Goal: Task Accomplishment & Management: Complete application form

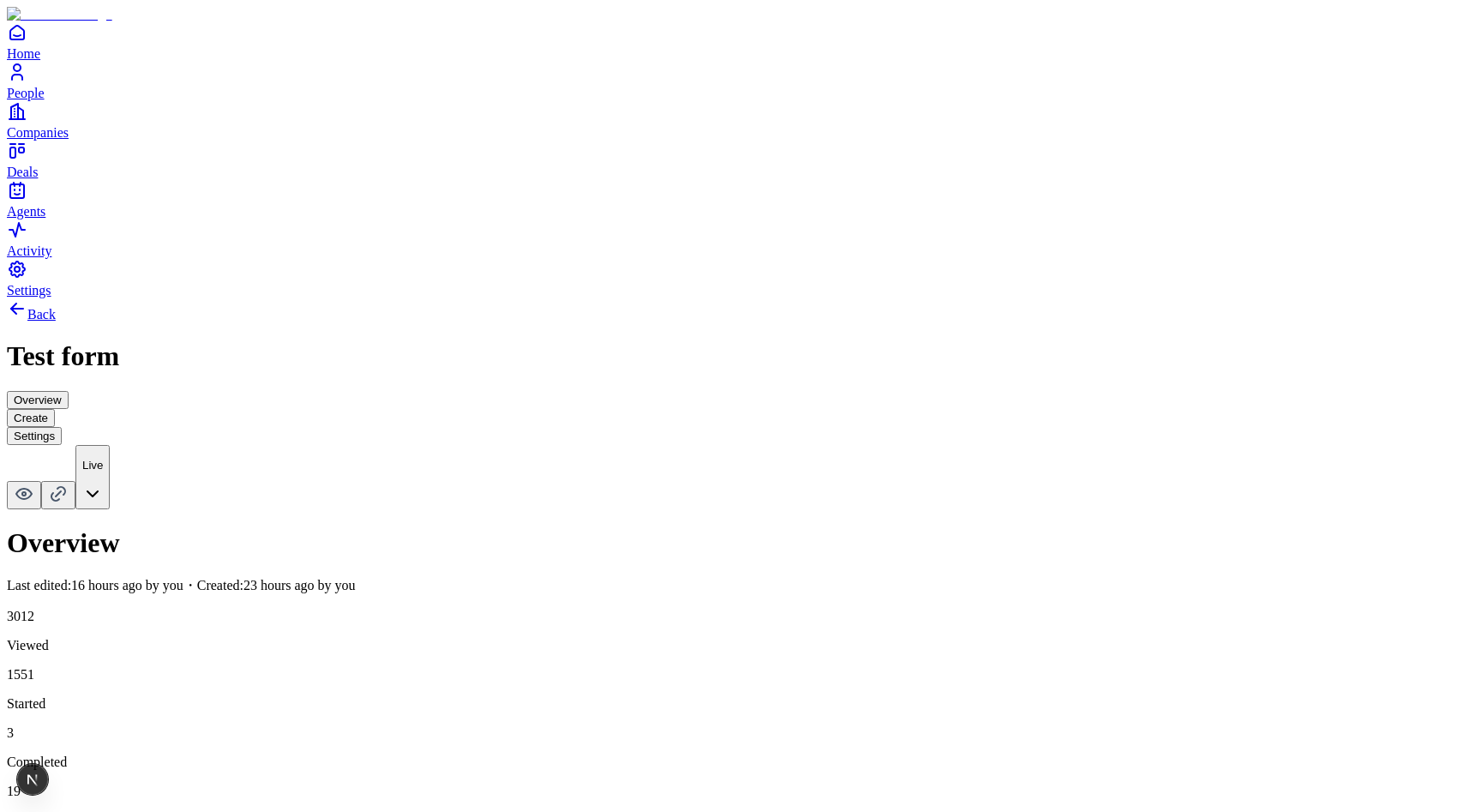
click at [1423, 36] on html "Home People Companies Deals Agents Activity Settings Back Test form Overview Cr…" at bounding box center [733, 550] width 1466 height 1102
click at [1406, 49] on html "Home People Companies Deals Agents Activity Settings Back Test form Overview Cr…" at bounding box center [733, 550] width 1466 height 1102
click at [945, 179] on html "Home People Companies Deals Agents Activity Settings Back Test form Overview Cr…" at bounding box center [733, 550] width 1466 height 1102
click at [55, 408] on button "Create" at bounding box center [31, 417] width 48 height 18
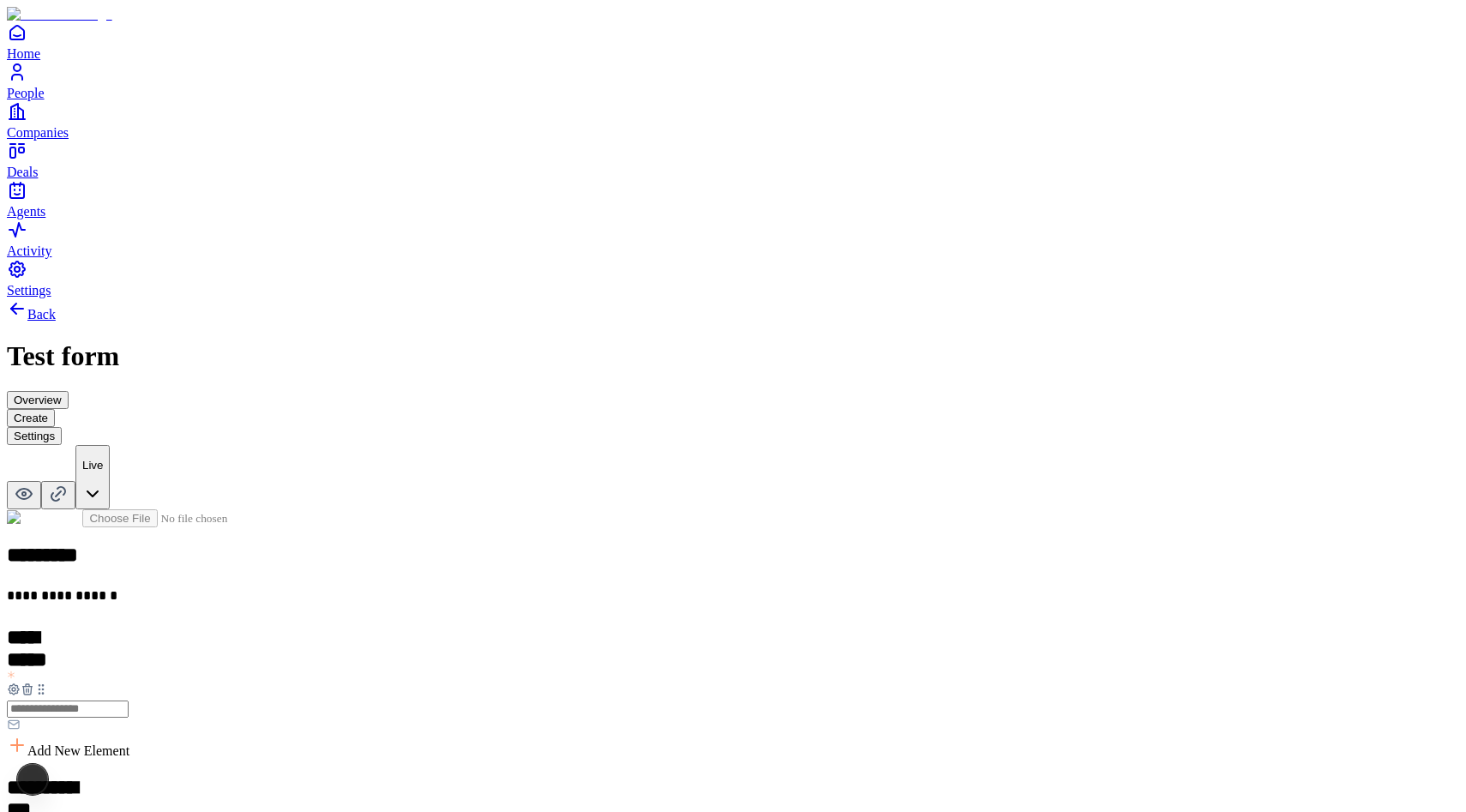
click at [69, 391] on button "Overview" at bounding box center [38, 400] width 62 height 18
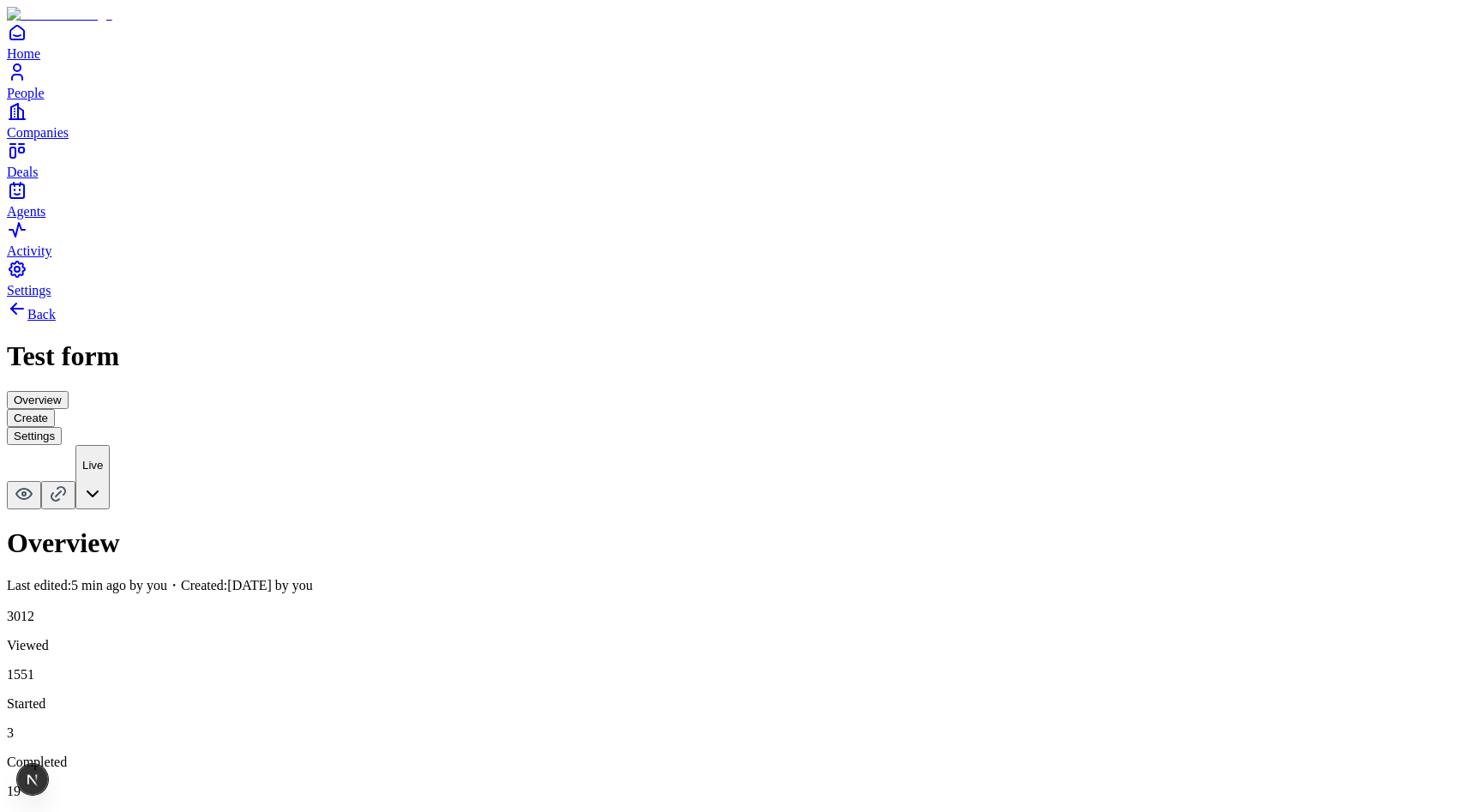
click at [55, 408] on button "Create" at bounding box center [31, 417] width 48 height 18
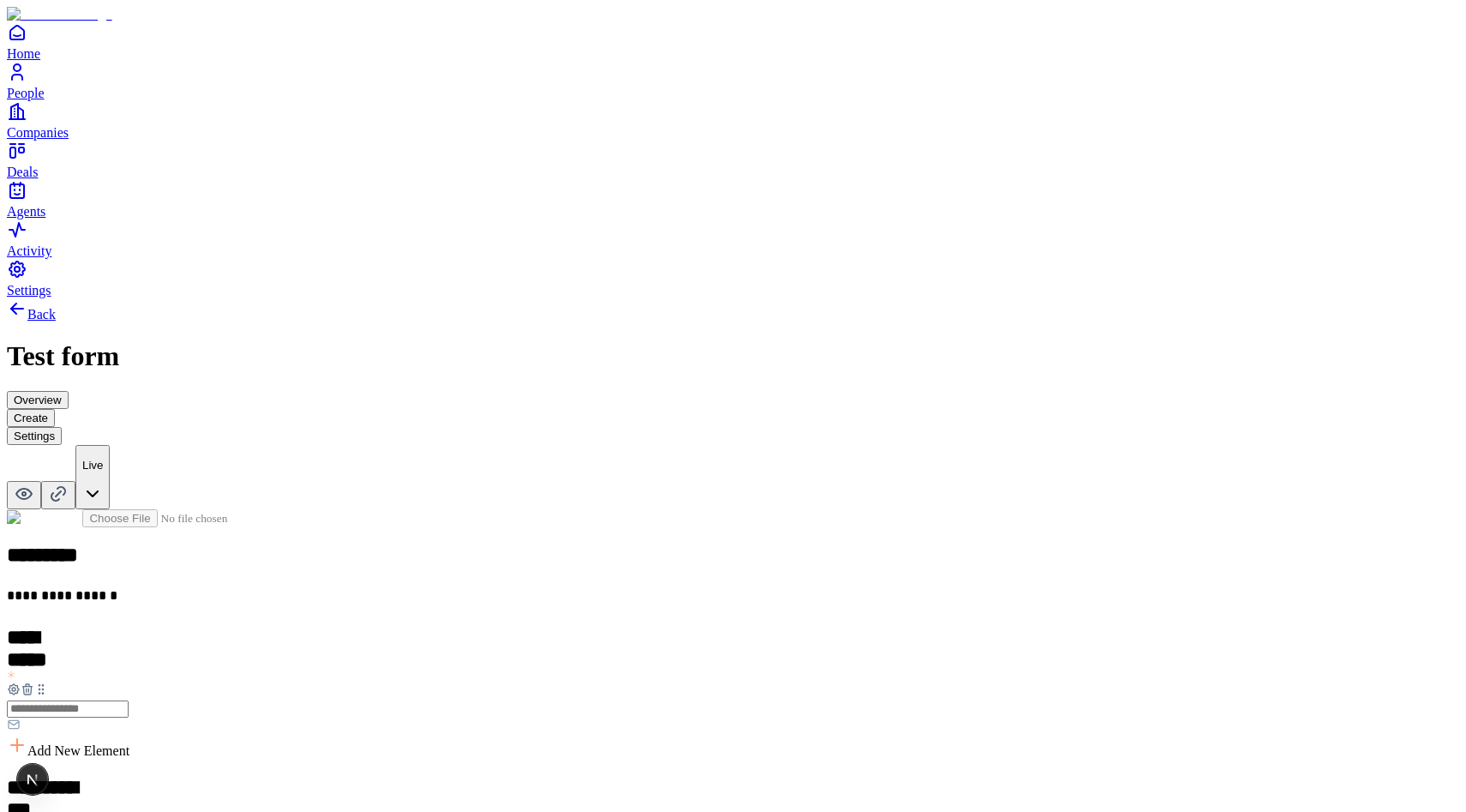
click at [69, 391] on button "Overview" at bounding box center [38, 400] width 62 height 18
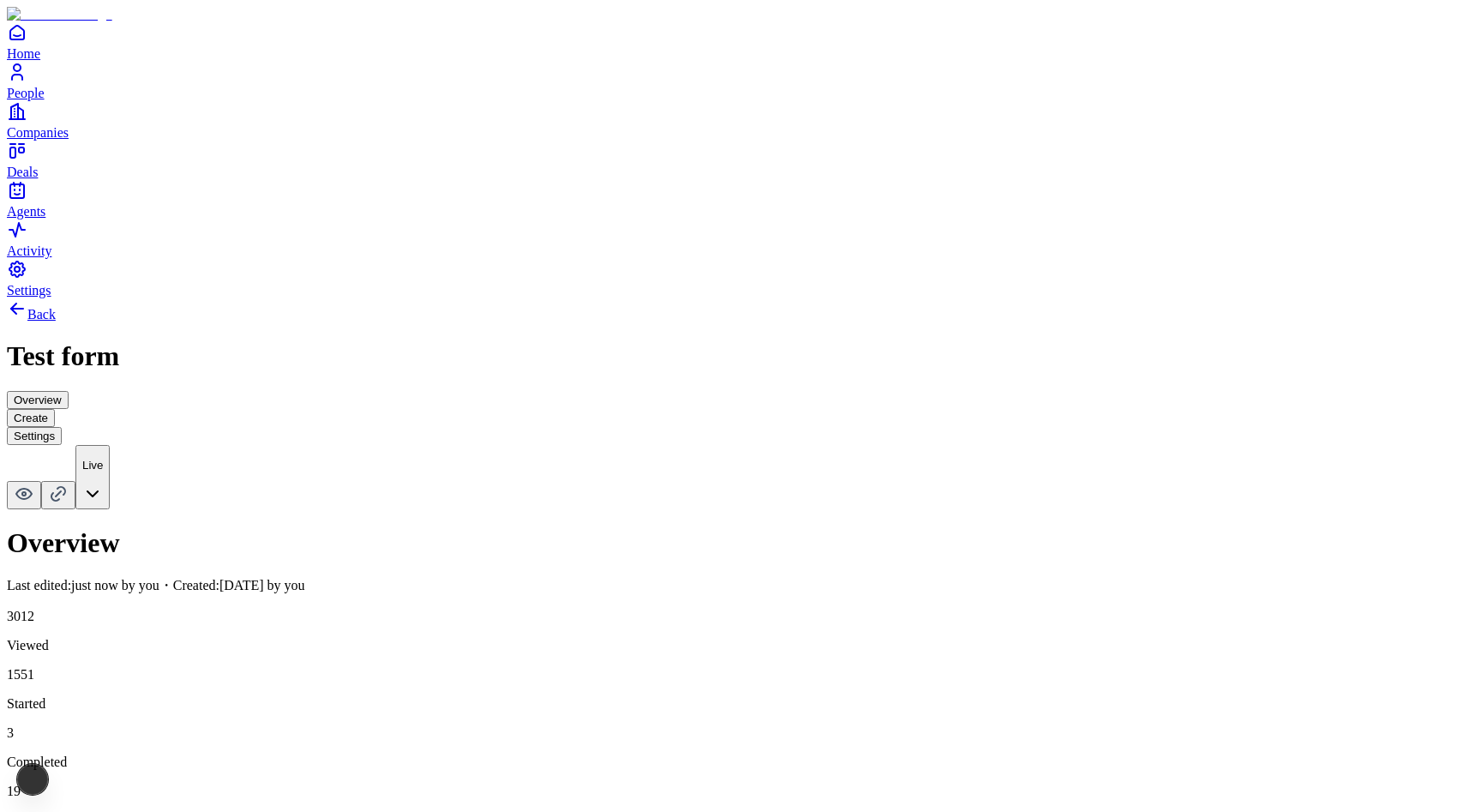
click at [55, 408] on button "Create" at bounding box center [31, 417] width 48 height 18
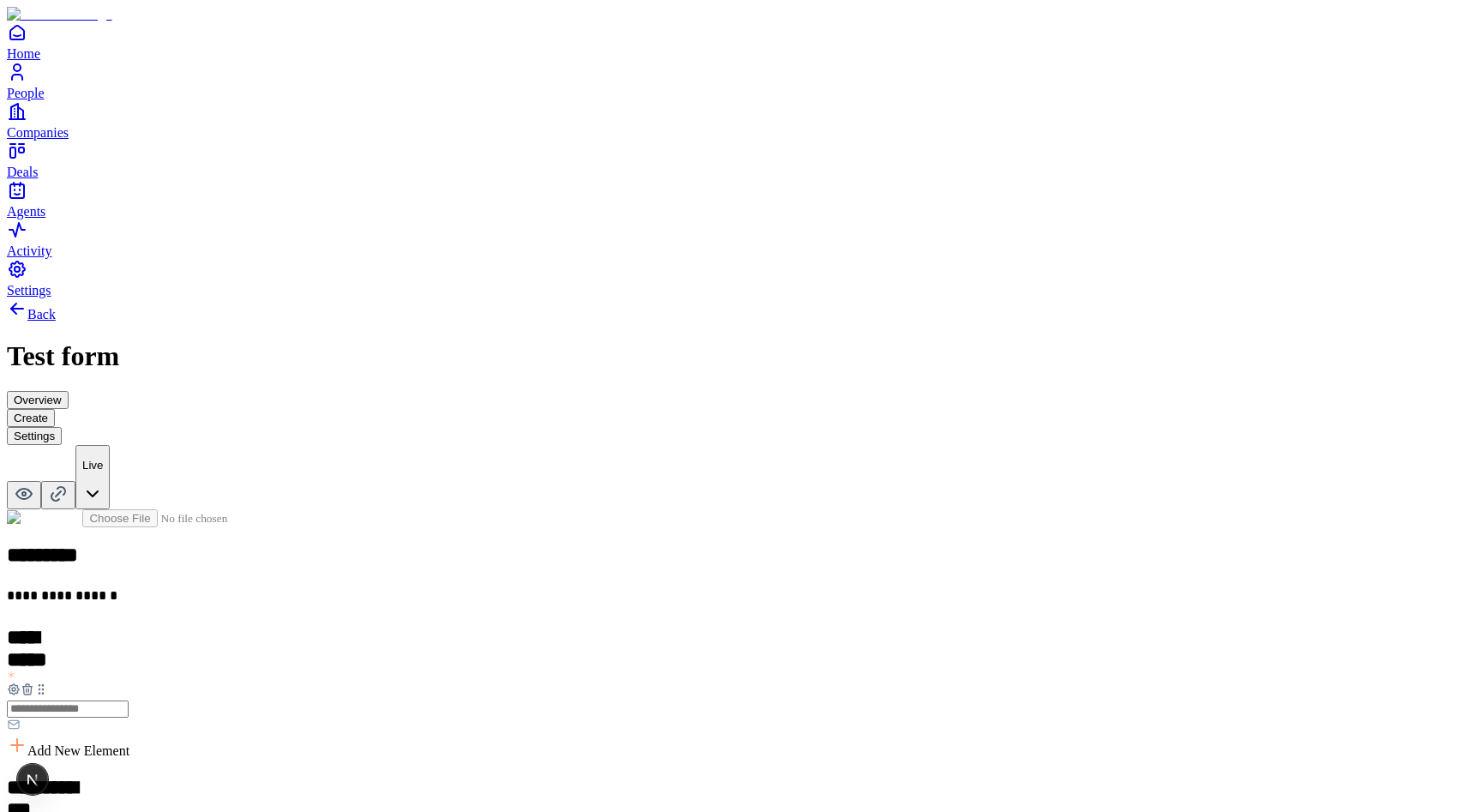
click at [525, 543] on h2 "*********" at bounding box center [266, 556] width 518 height 27
click at [930, 682] on div at bounding box center [733, 708] width 1452 height 52
click at [525, 588] on p "**********" at bounding box center [266, 598] width 518 height 21
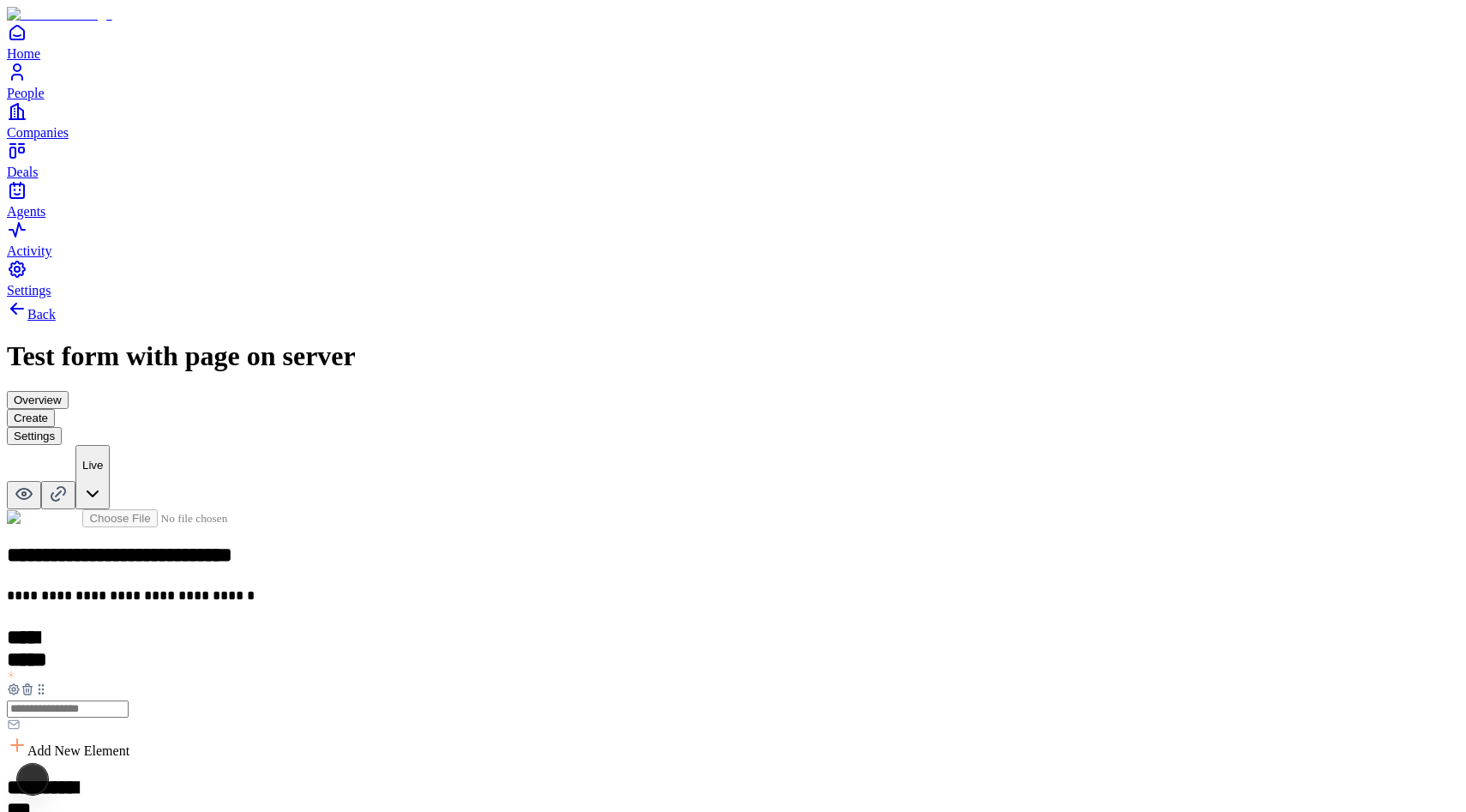
click at [940, 682] on div at bounding box center [733, 708] width 1452 height 52
click at [525, 543] on h2 "**********" at bounding box center [266, 556] width 518 height 27
click at [69, 391] on button "Overview" at bounding box center [38, 400] width 62 height 18
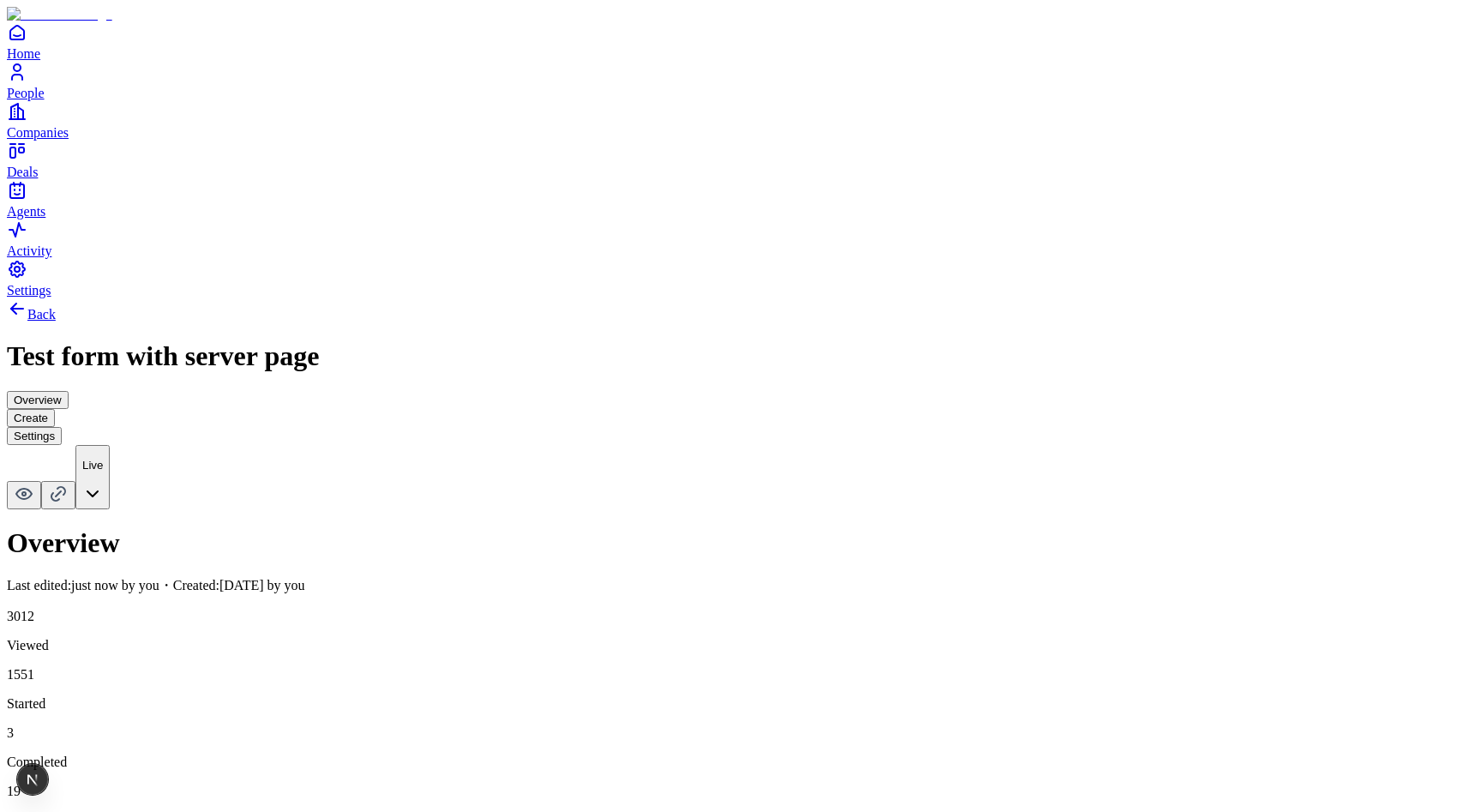
click at [55, 408] on button "Create" at bounding box center [31, 417] width 48 height 18
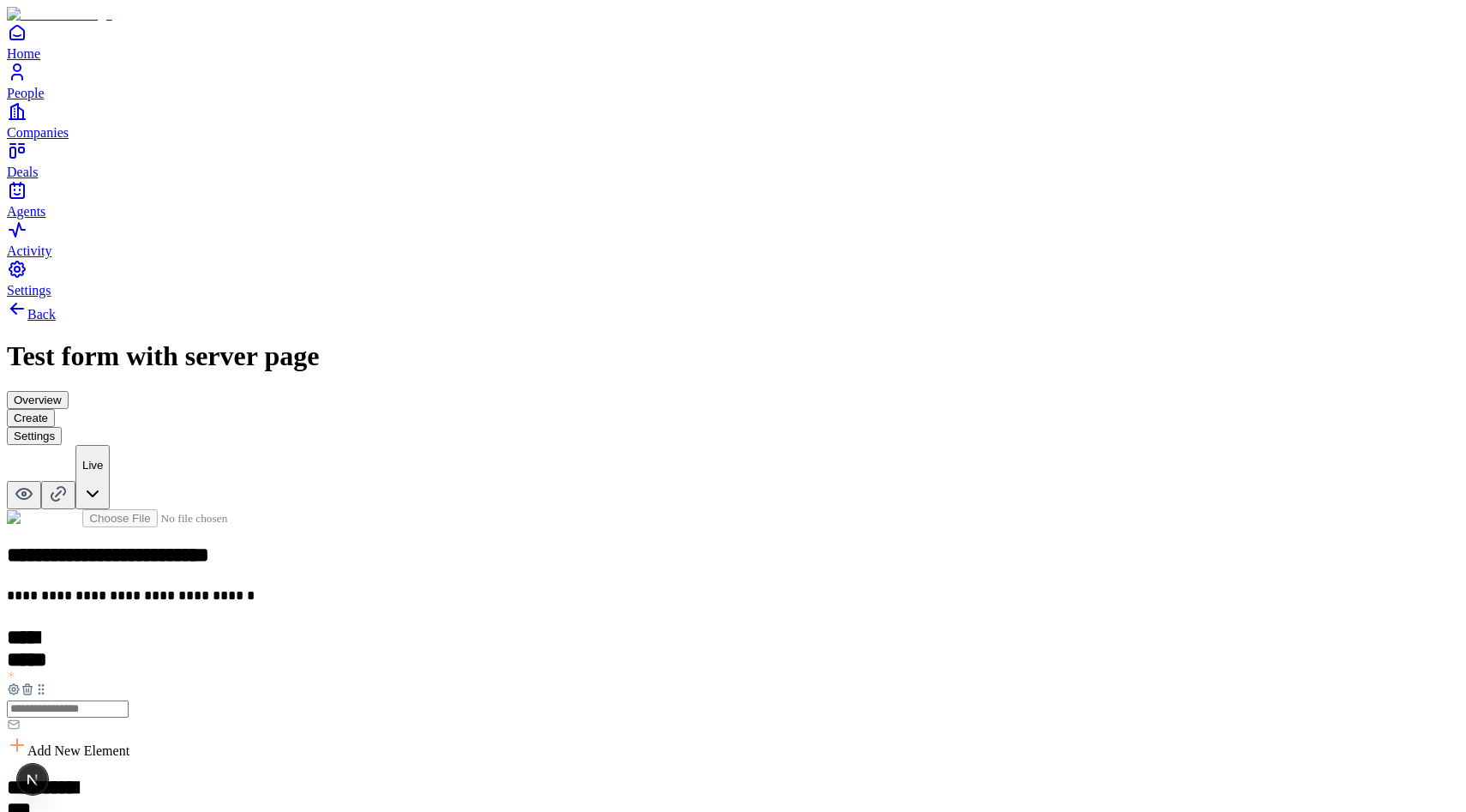
click at [69, 391] on button "Overview" at bounding box center [38, 400] width 62 height 18
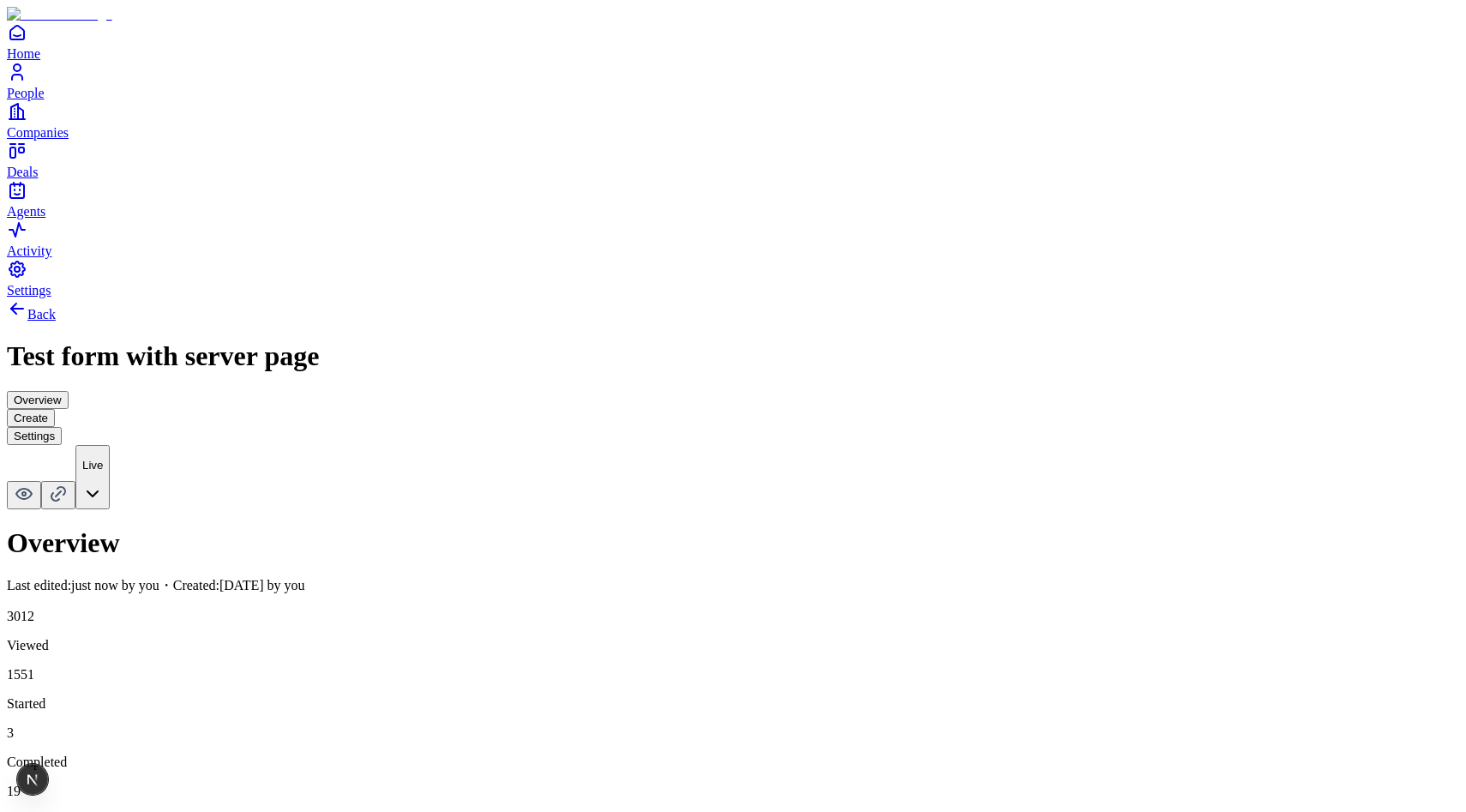
click at [55, 408] on button "Create" at bounding box center [31, 417] width 48 height 18
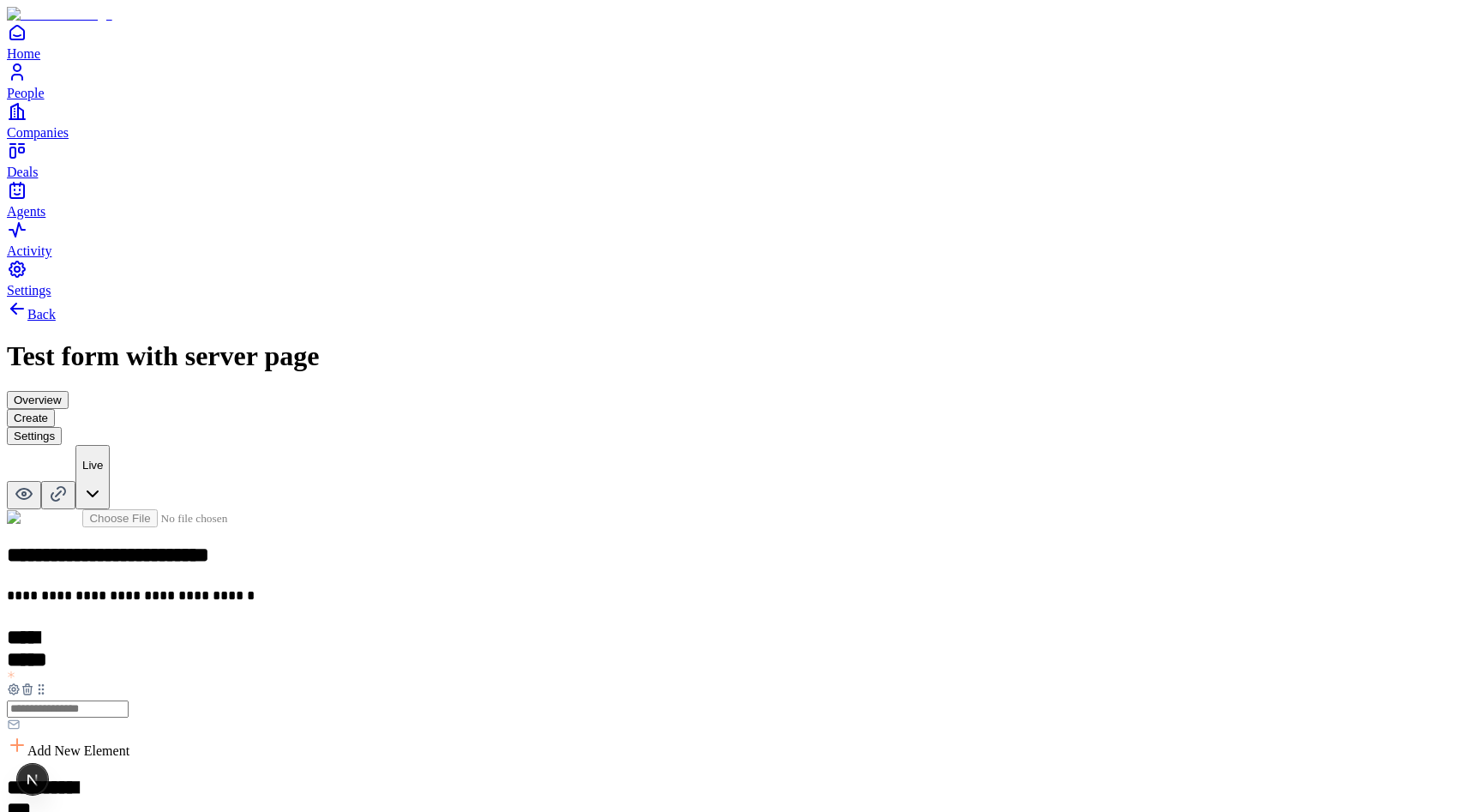
click at [62, 426] on button "Settings" at bounding box center [34, 435] width 55 height 18
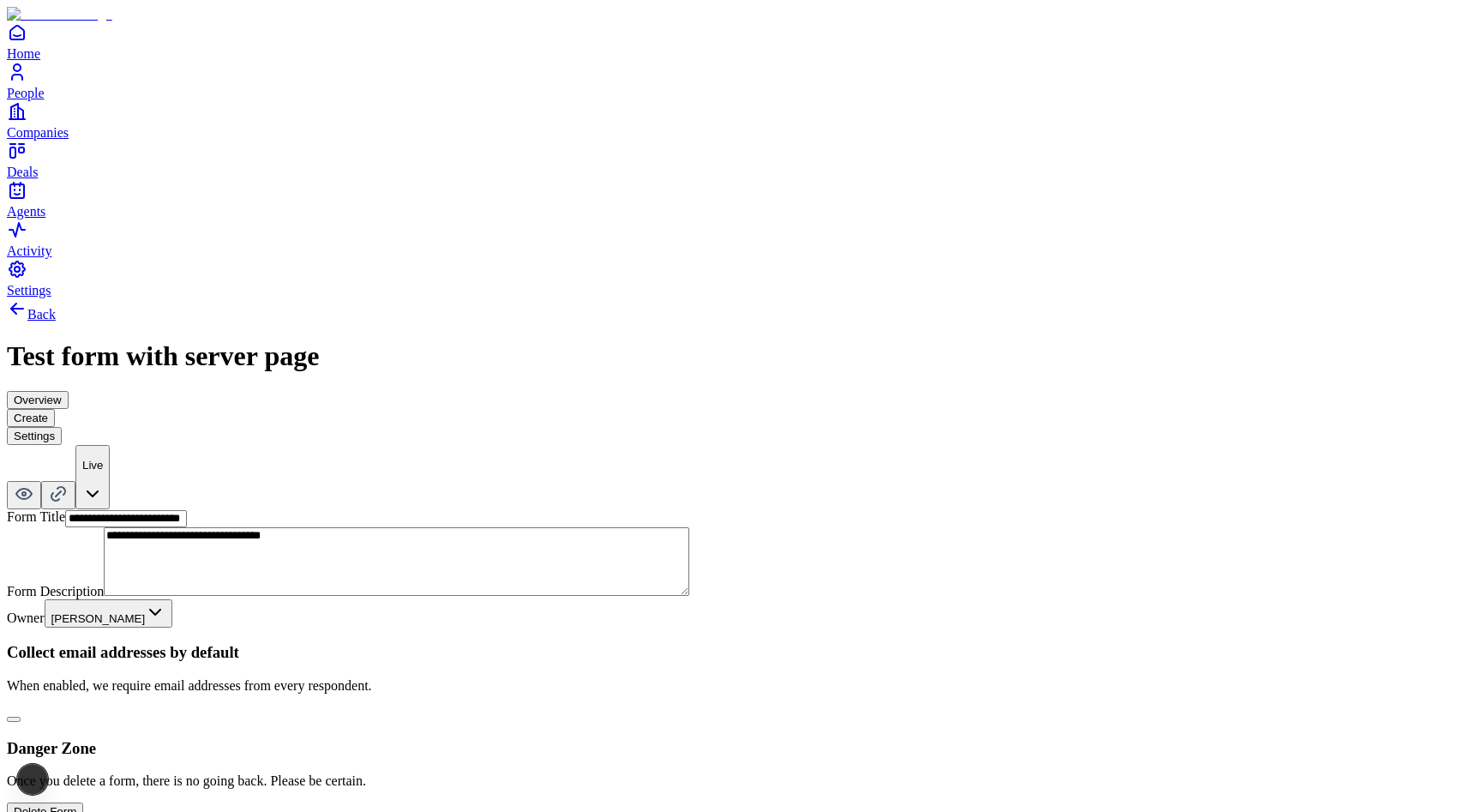
click at [55, 408] on button "Create" at bounding box center [31, 417] width 48 height 18
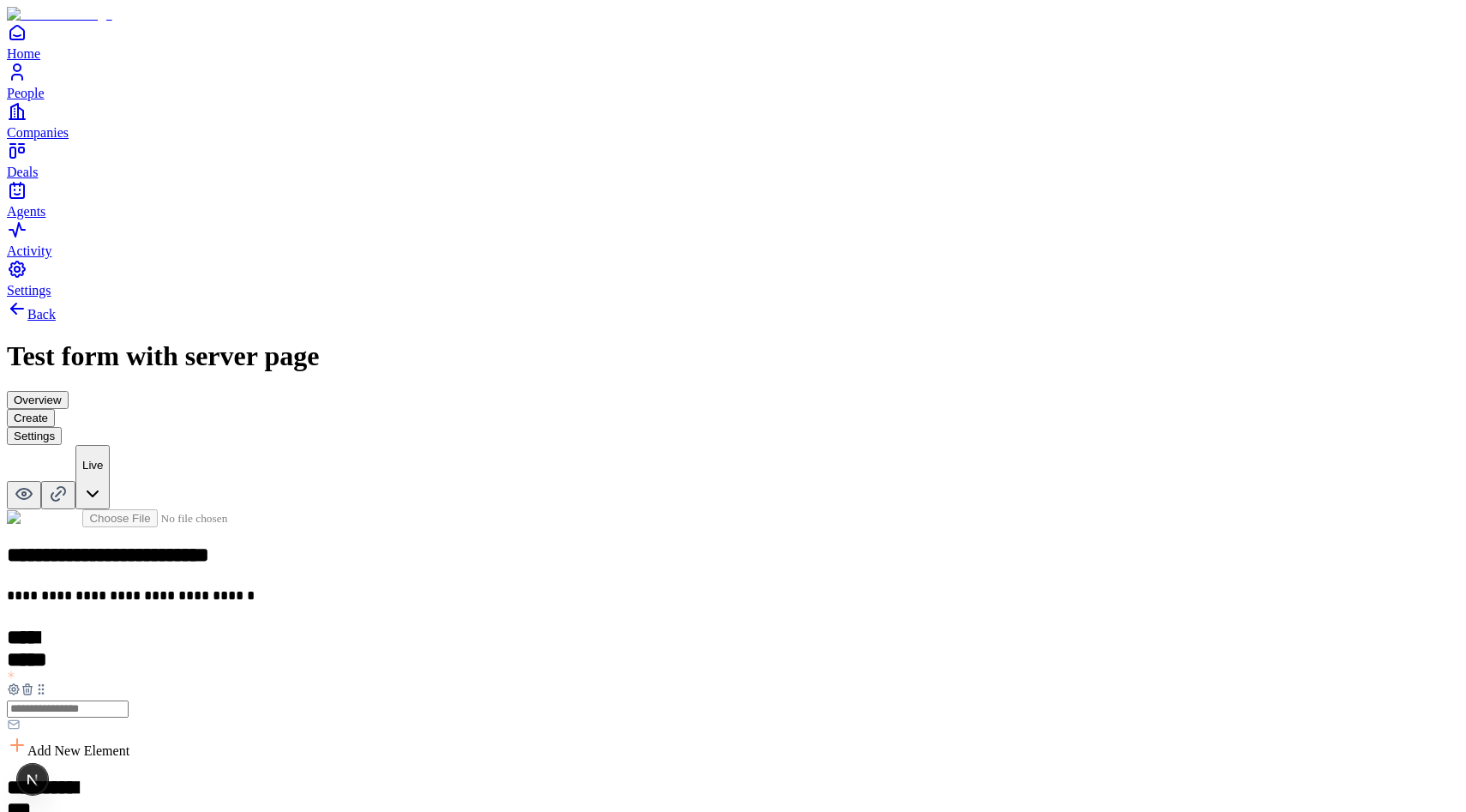
click at [846, 391] on div "Overview Create Settings" at bounding box center [733, 417] width 1452 height 54
click at [62, 426] on button "Settings" at bounding box center [34, 435] width 55 height 18
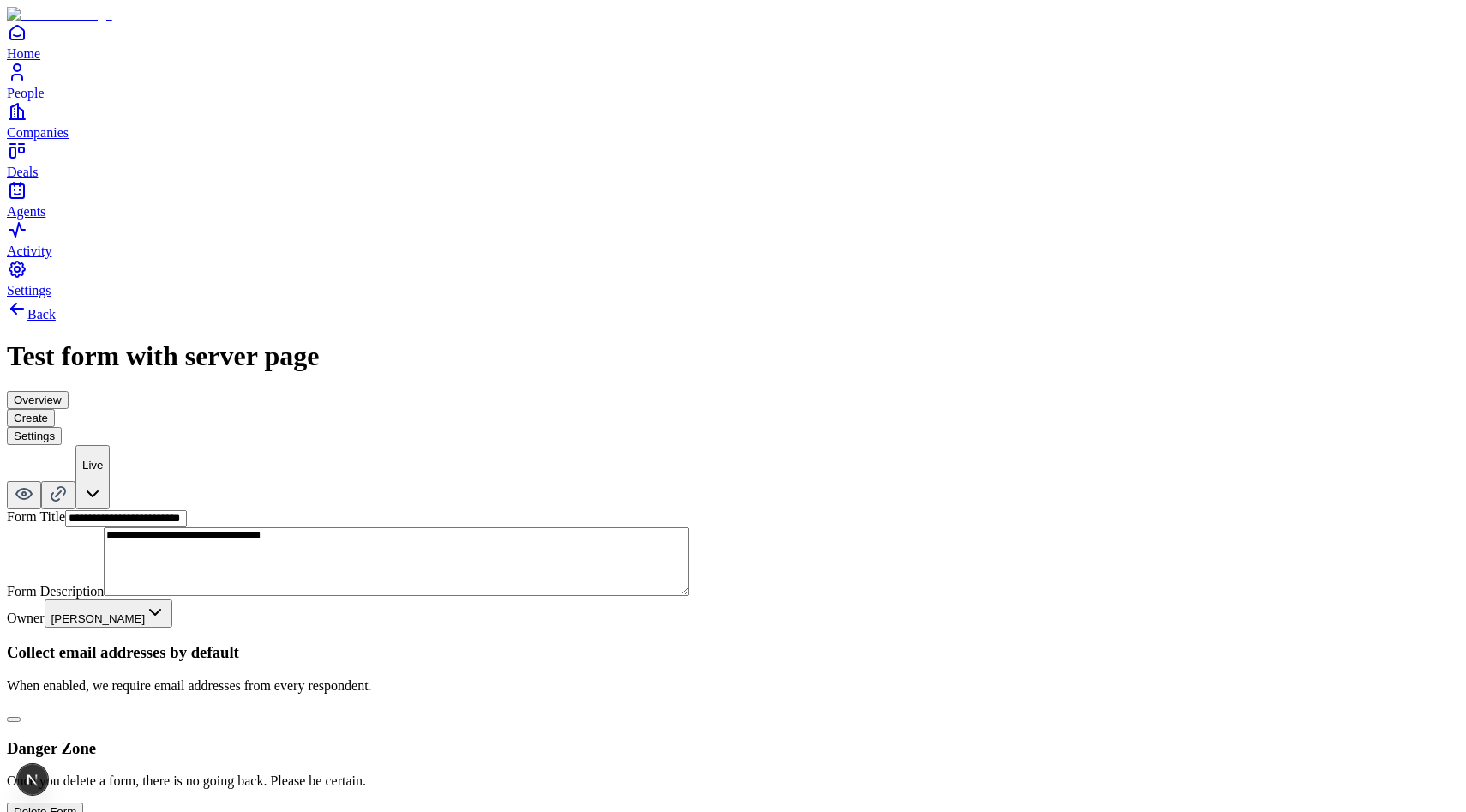
click at [55, 408] on button "Create" at bounding box center [31, 417] width 48 height 18
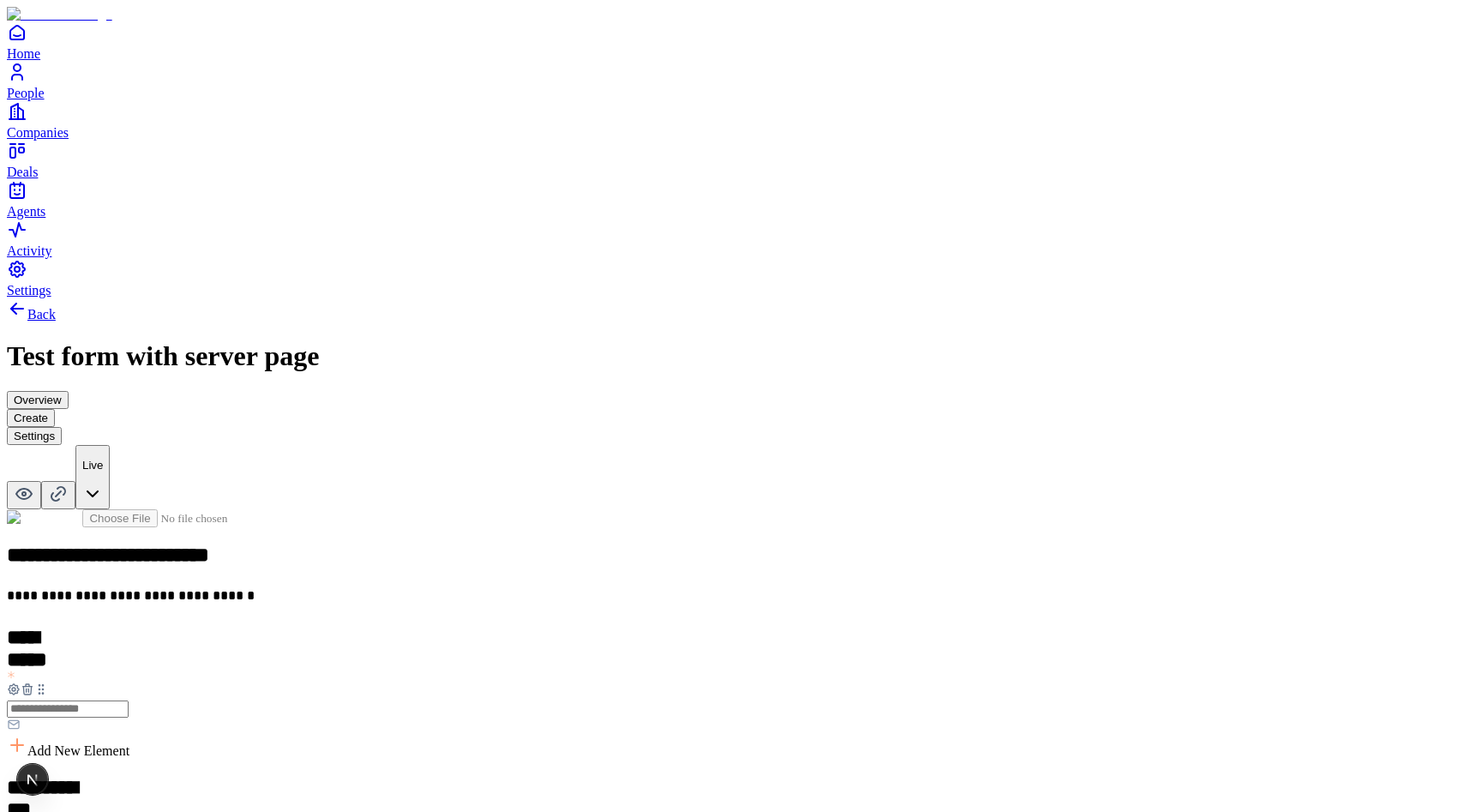
click at [62, 426] on button "Settings" at bounding box center [34, 435] width 55 height 18
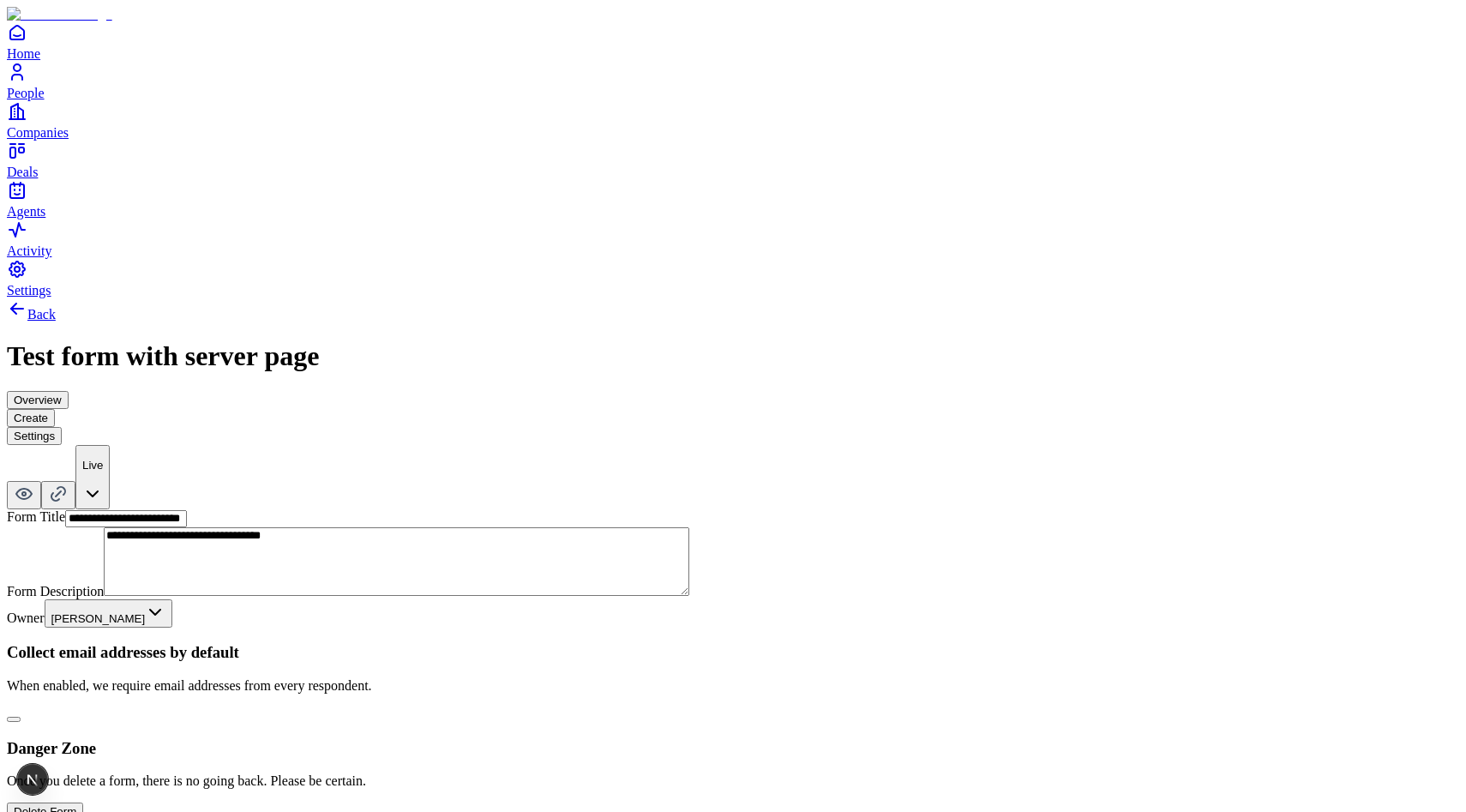
click at [55, 408] on button "Create" at bounding box center [31, 417] width 48 height 18
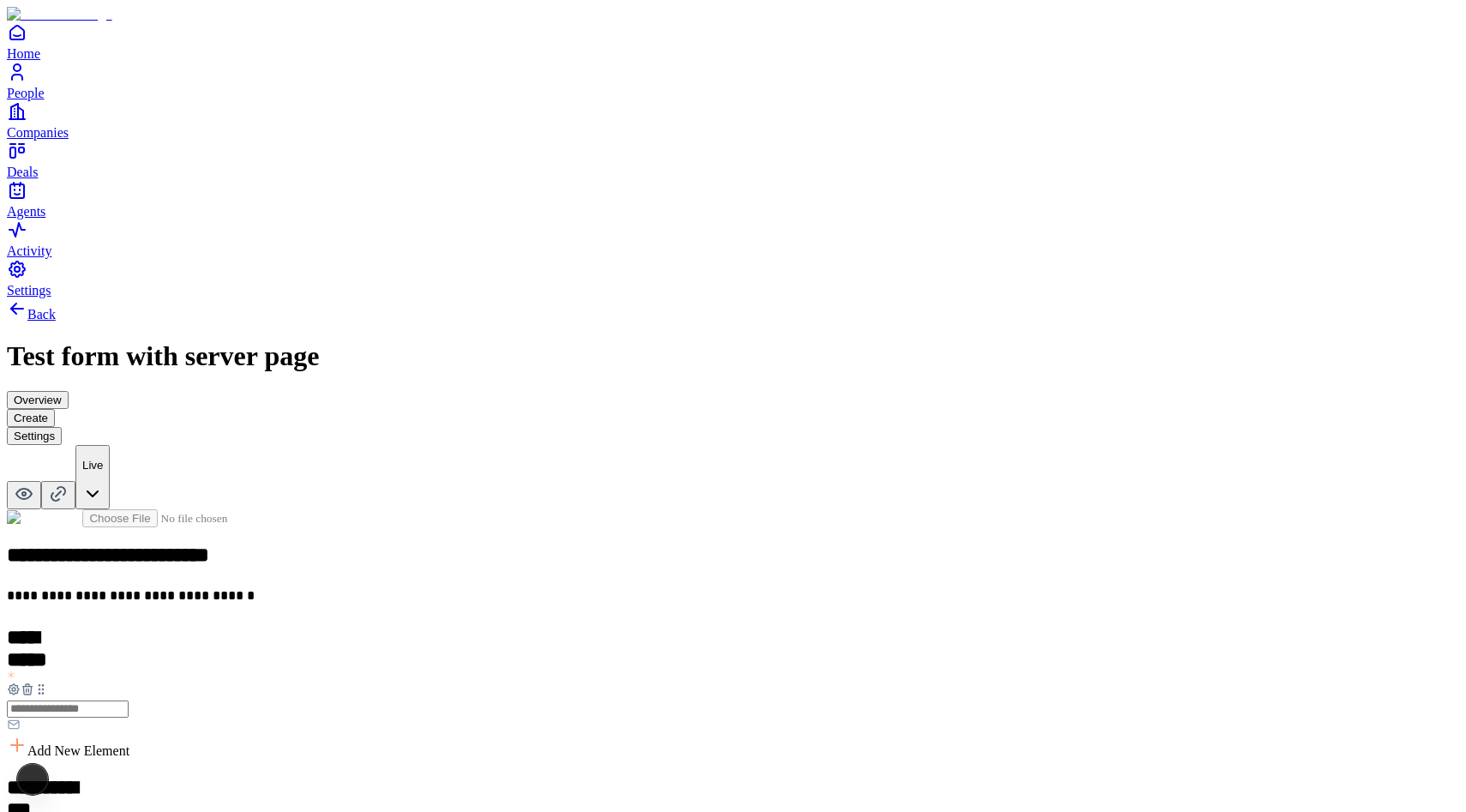
click at [69, 391] on button "Overview" at bounding box center [38, 400] width 62 height 18
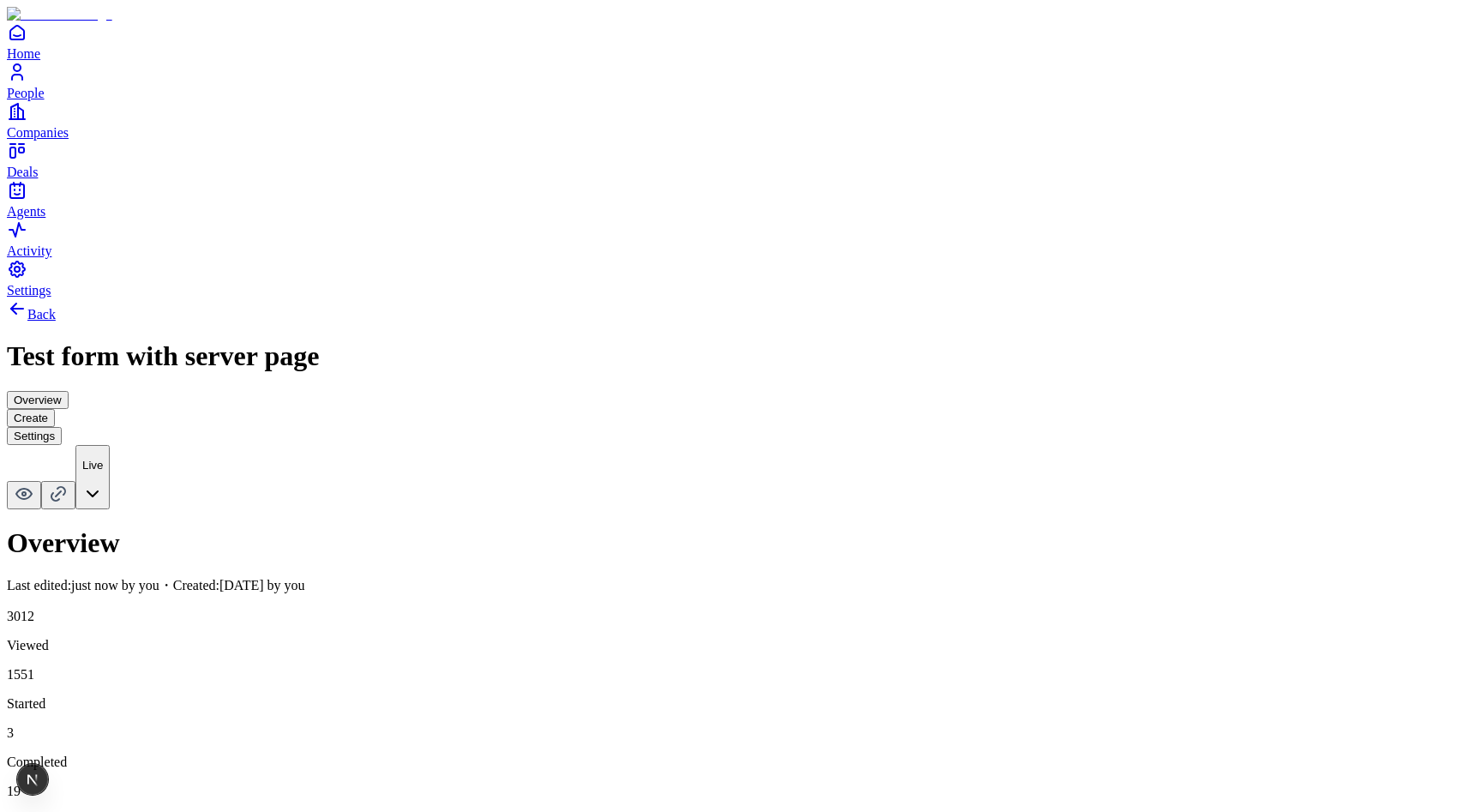
click at [55, 408] on button "Create" at bounding box center [31, 417] width 48 height 18
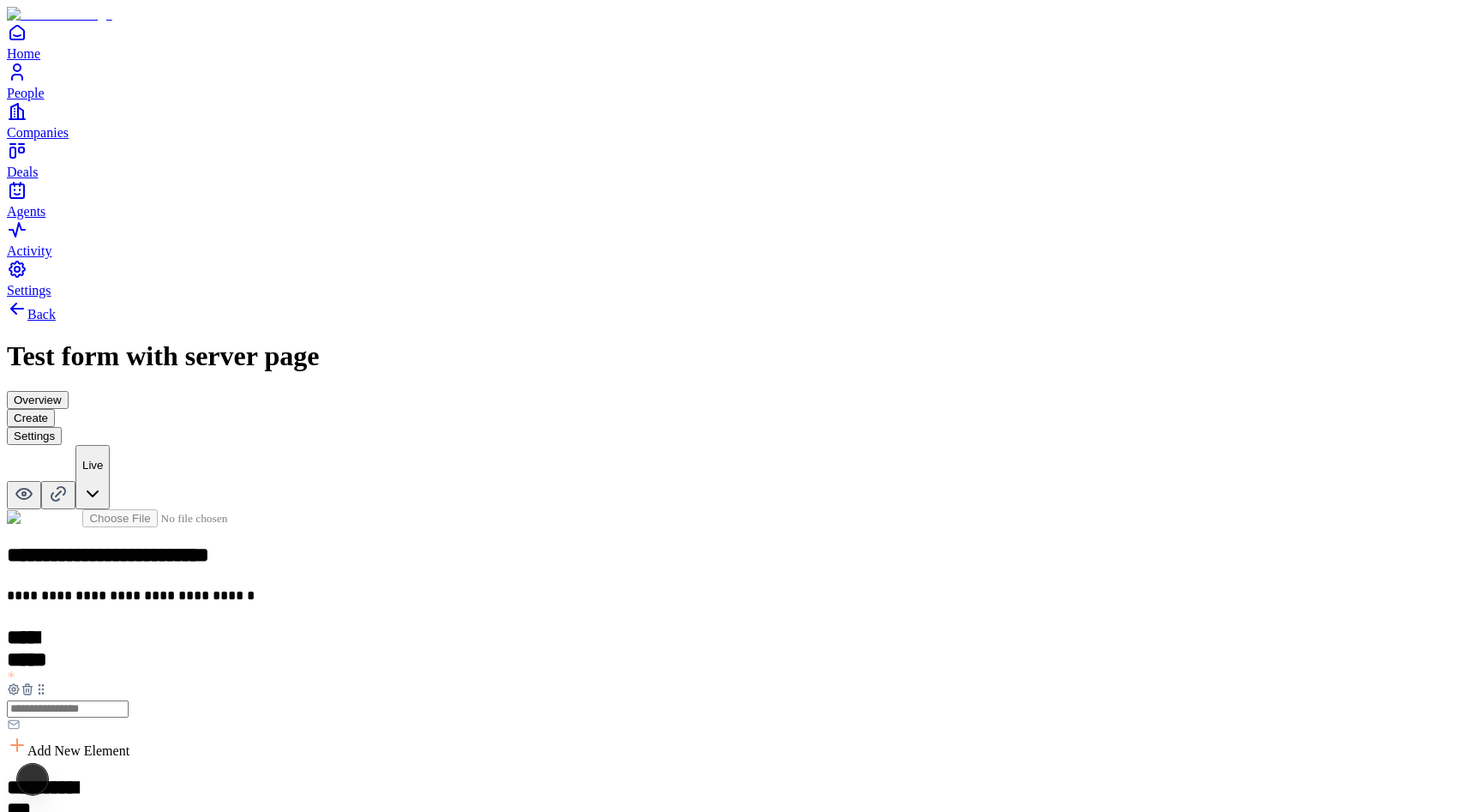
click at [62, 426] on button "Settings" at bounding box center [34, 435] width 55 height 18
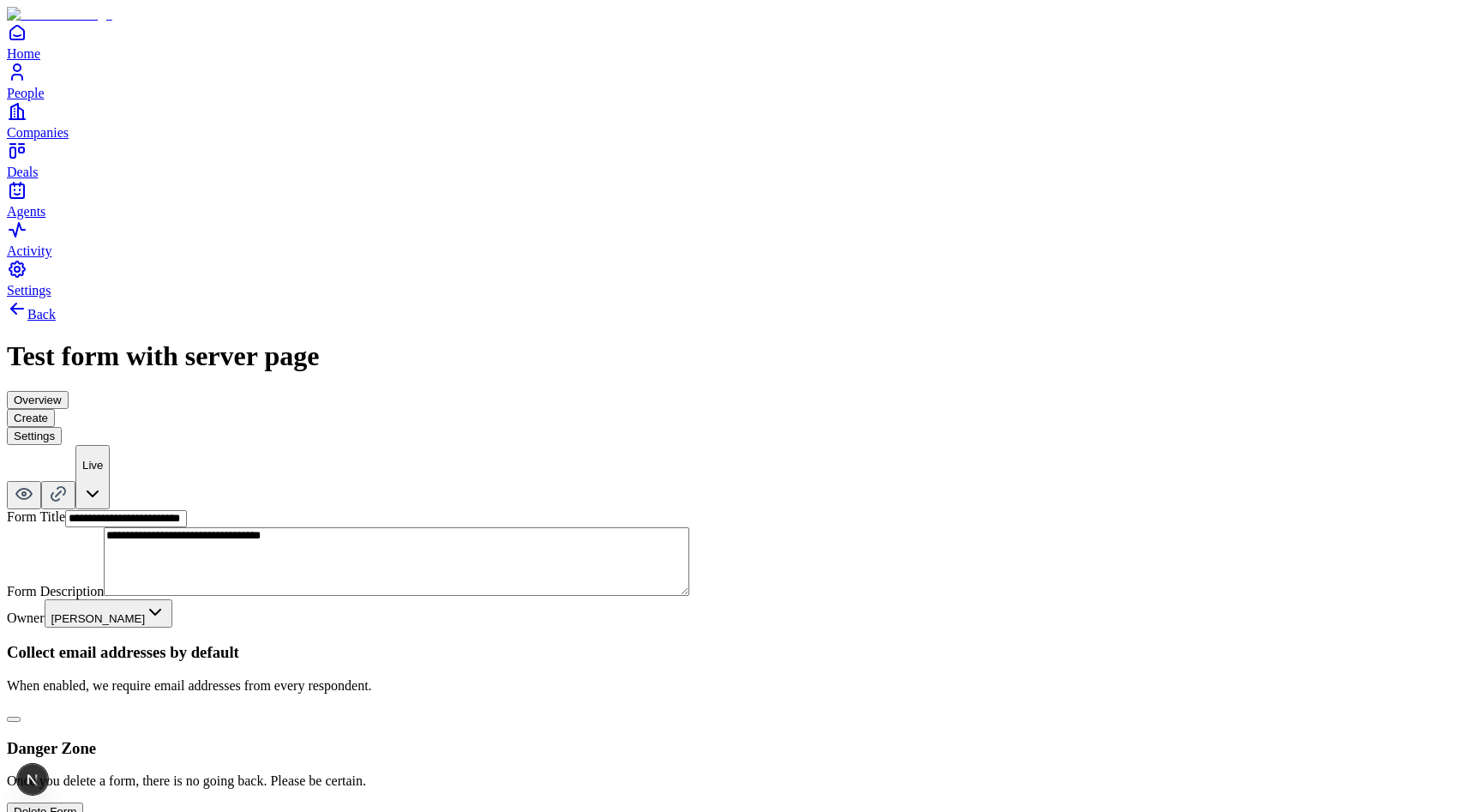
click at [55, 408] on button "Create" at bounding box center [31, 417] width 48 height 18
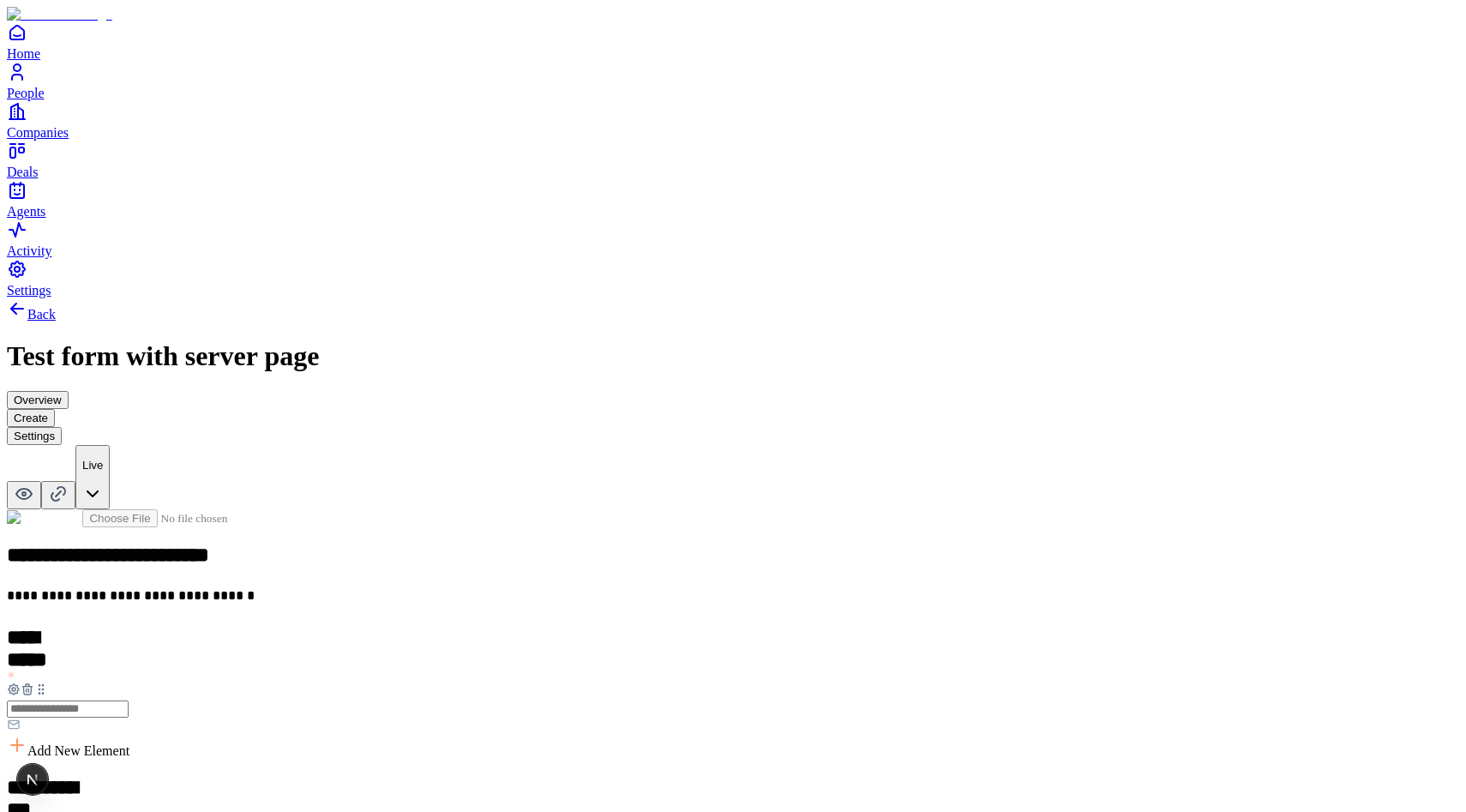
click at [69, 391] on button "Overview" at bounding box center [38, 400] width 62 height 18
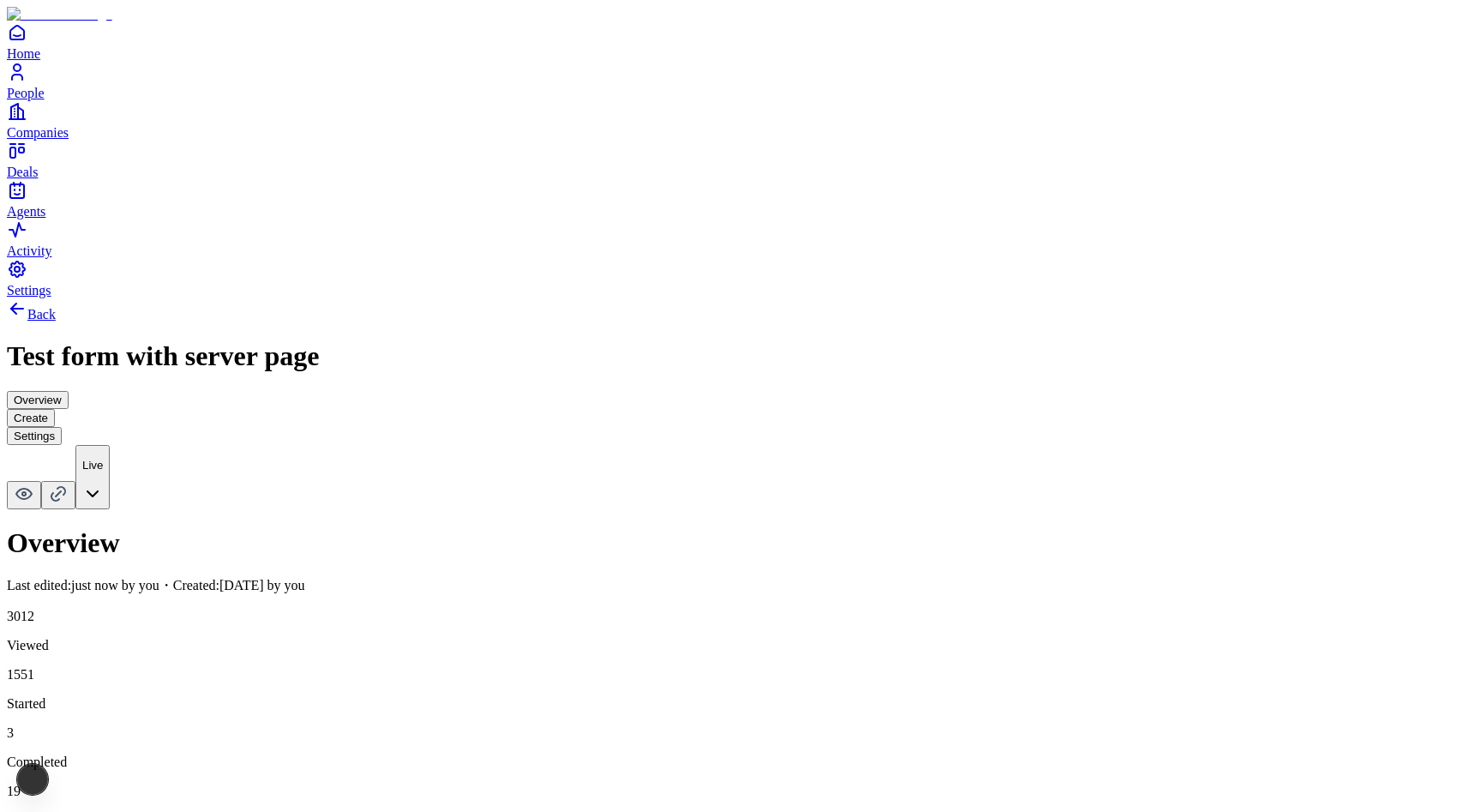
click at [55, 408] on button "Create" at bounding box center [31, 417] width 48 height 18
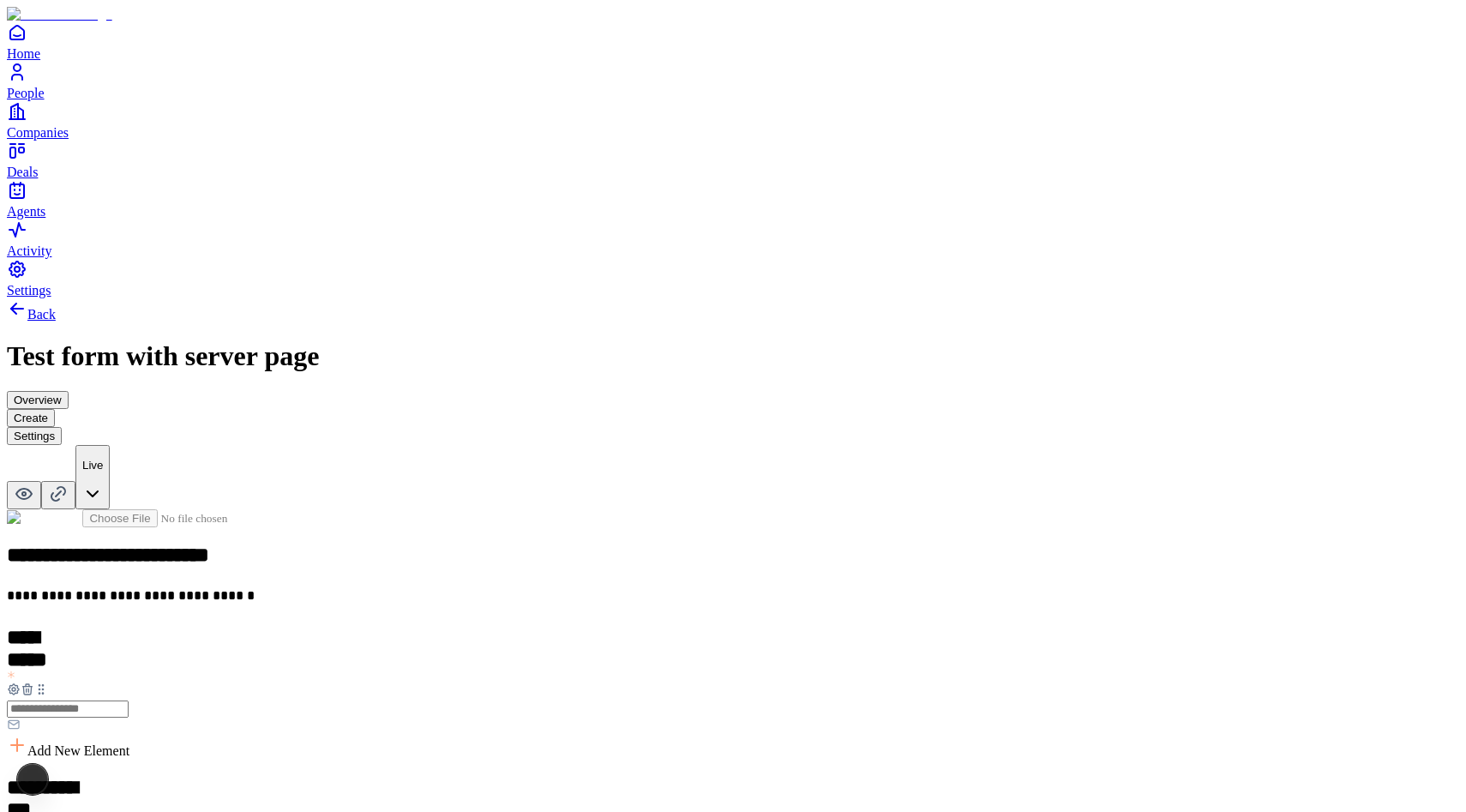
click at [62, 426] on button "Settings" at bounding box center [34, 435] width 55 height 18
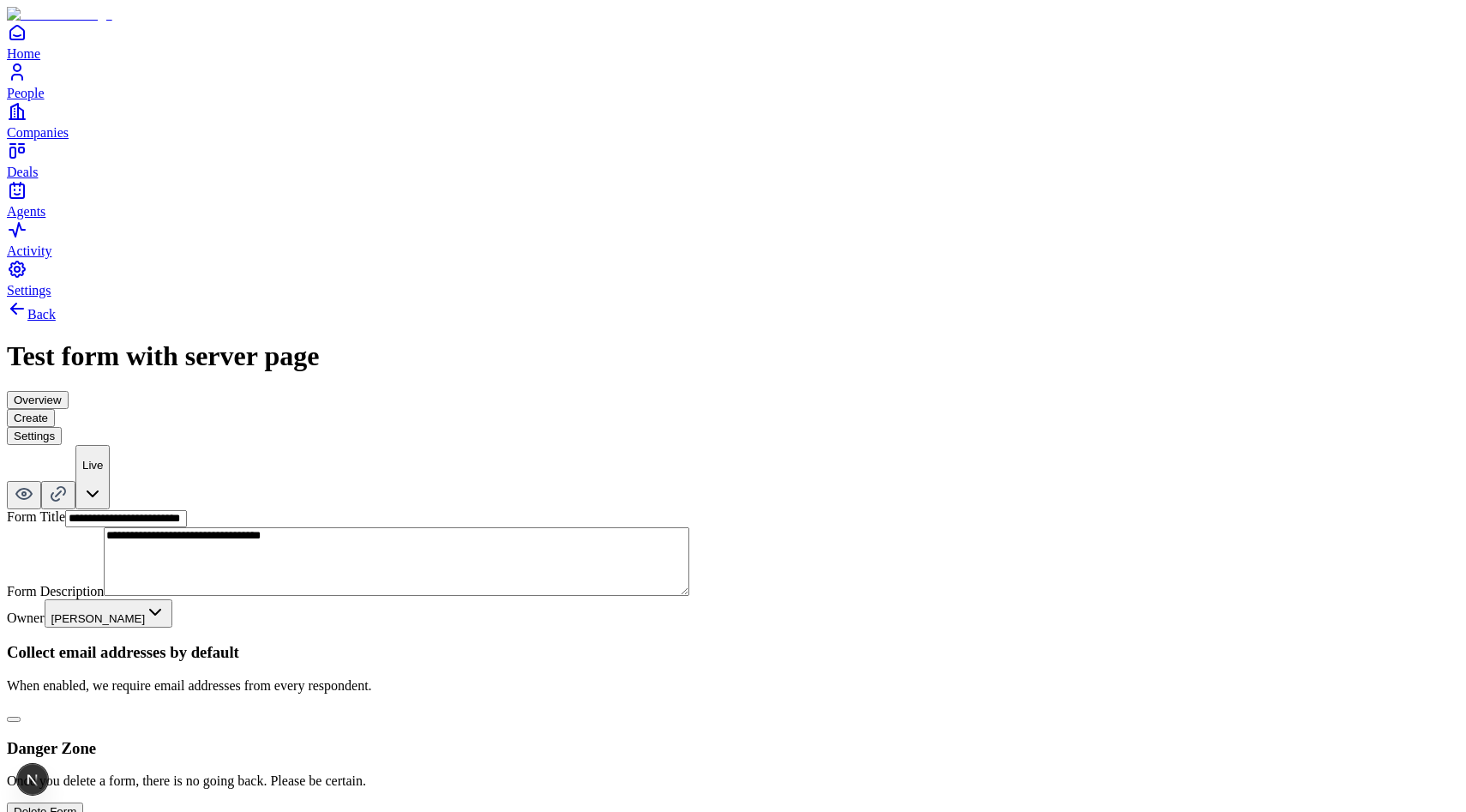
click at [55, 408] on button "Create" at bounding box center [31, 417] width 48 height 18
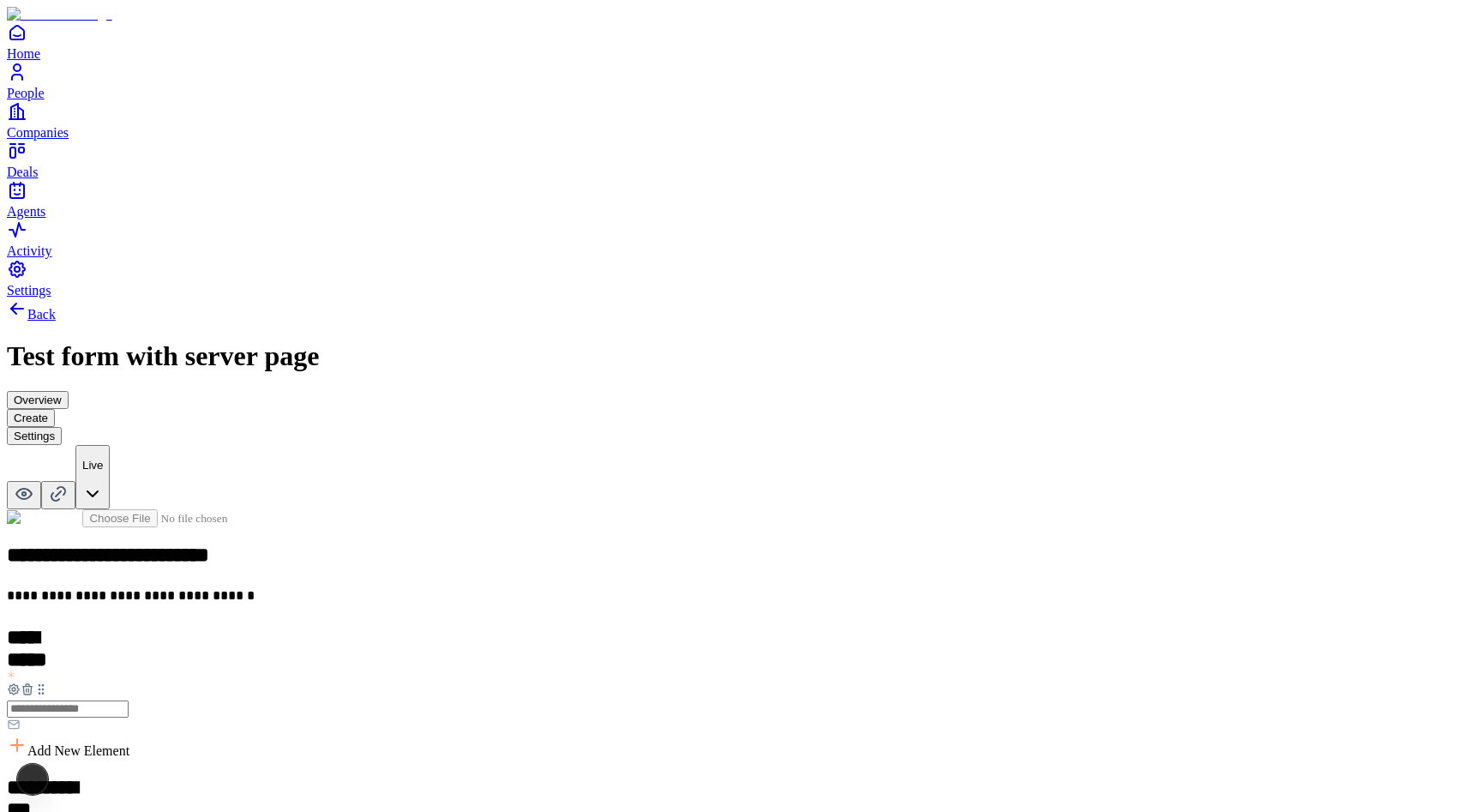
click at [69, 391] on button "Overview" at bounding box center [38, 400] width 62 height 18
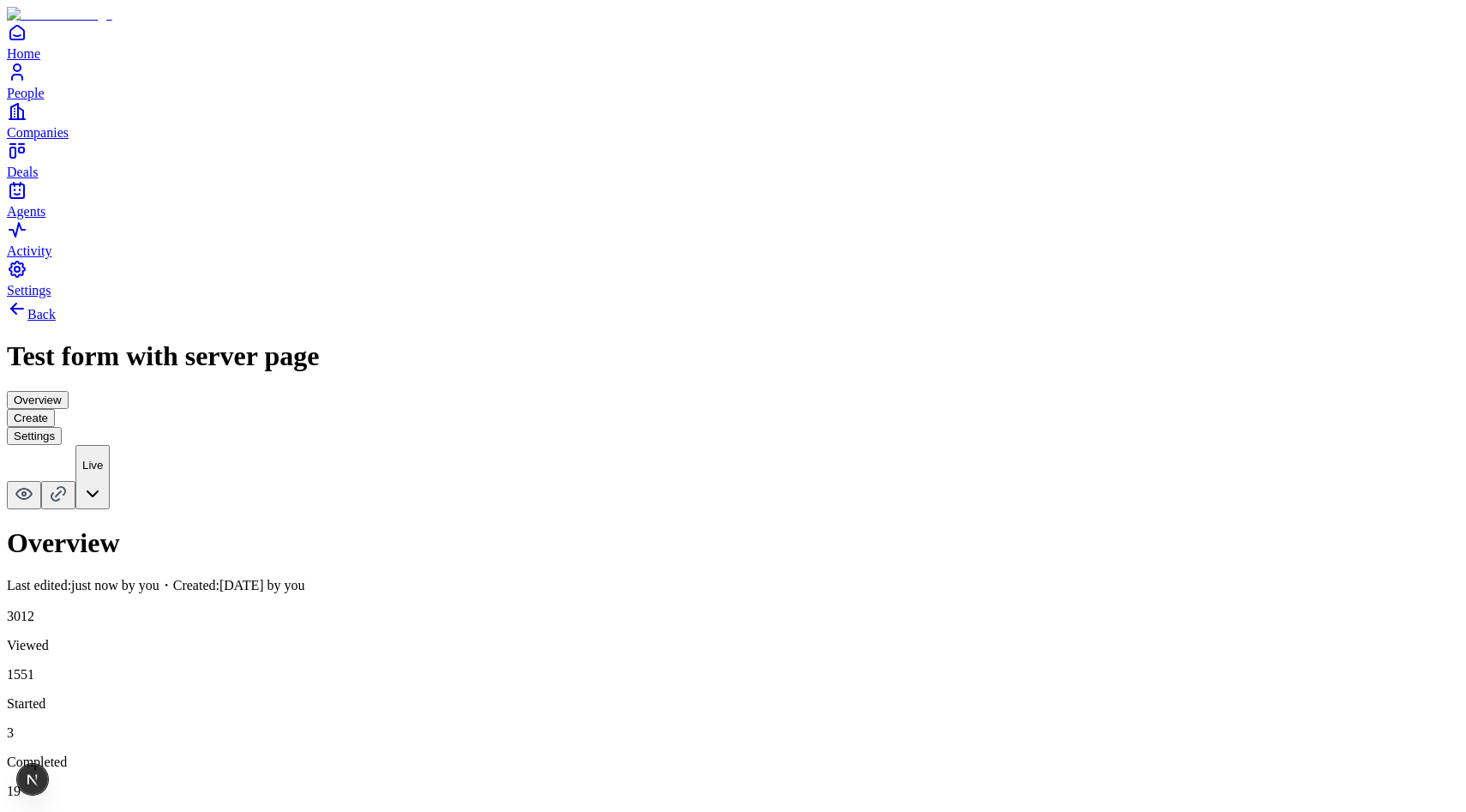
click at [62, 426] on button "Settings" at bounding box center [34, 435] width 55 height 18
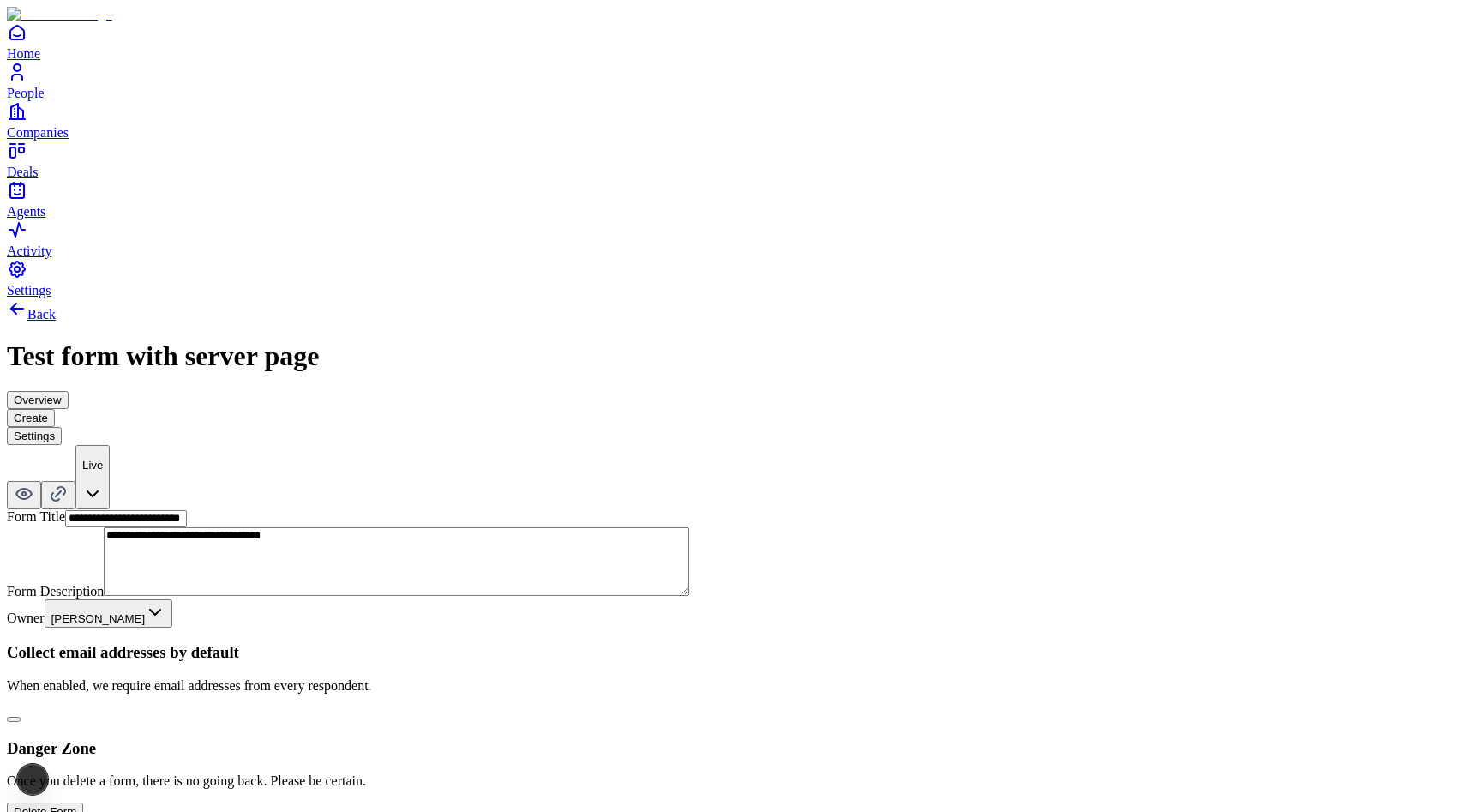
click at [768, 391] on div "Overview Create Settings" at bounding box center [733, 417] width 1452 height 54
click at [55, 408] on button "Create" at bounding box center [31, 417] width 48 height 18
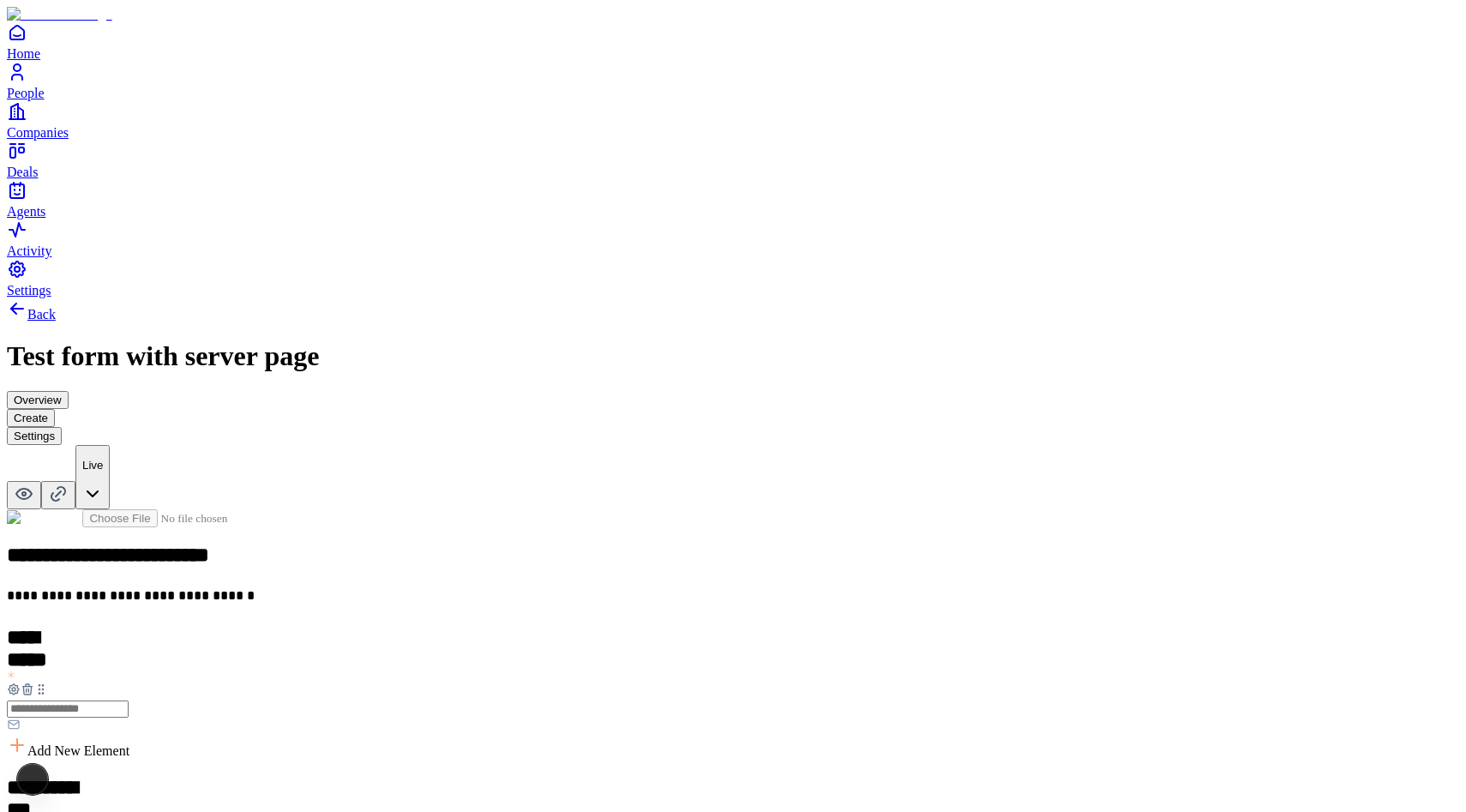
click at [69, 391] on button "Overview" at bounding box center [38, 400] width 62 height 18
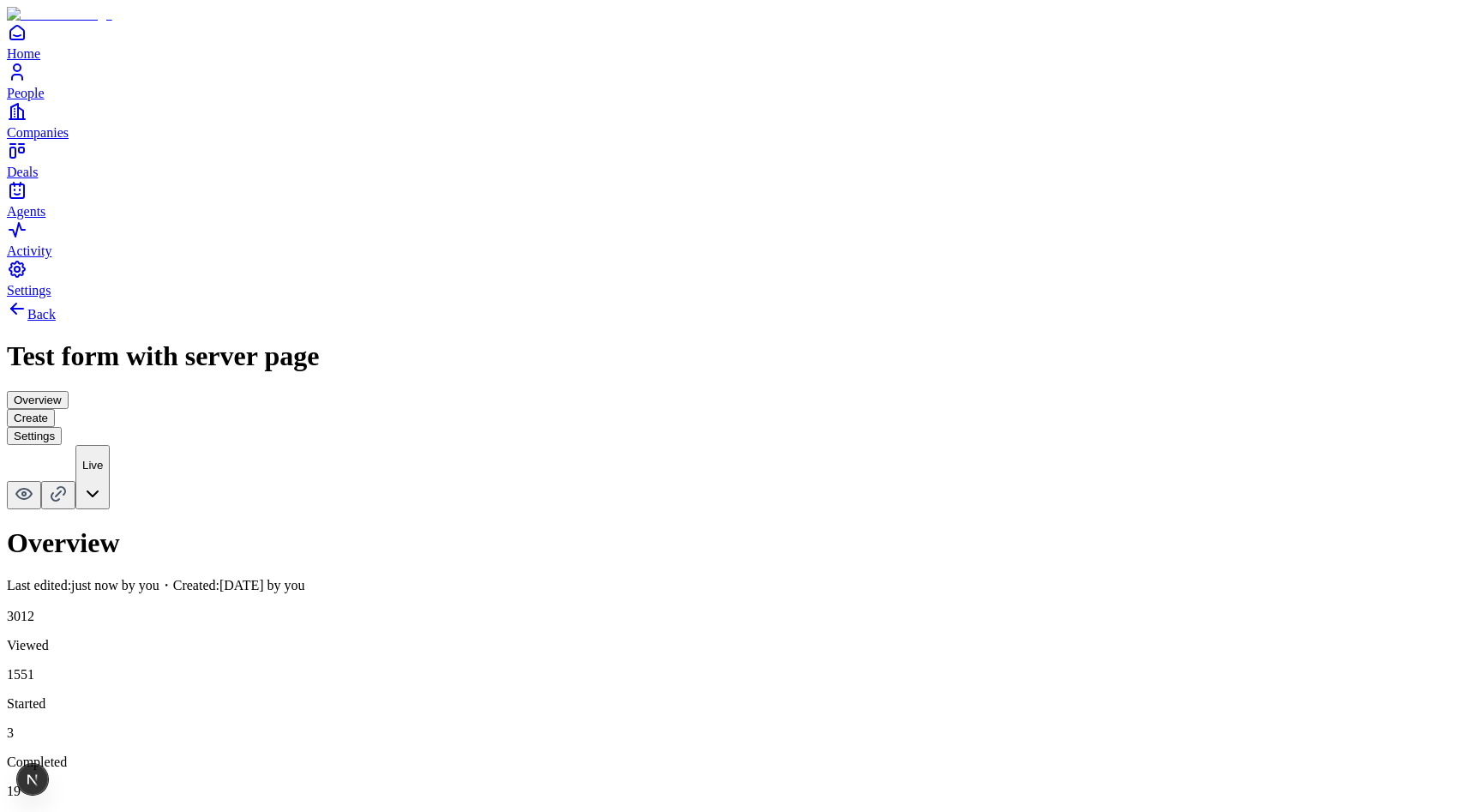
click at [55, 408] on button "Create" at bounding box center [31, 417] width 48 height 18
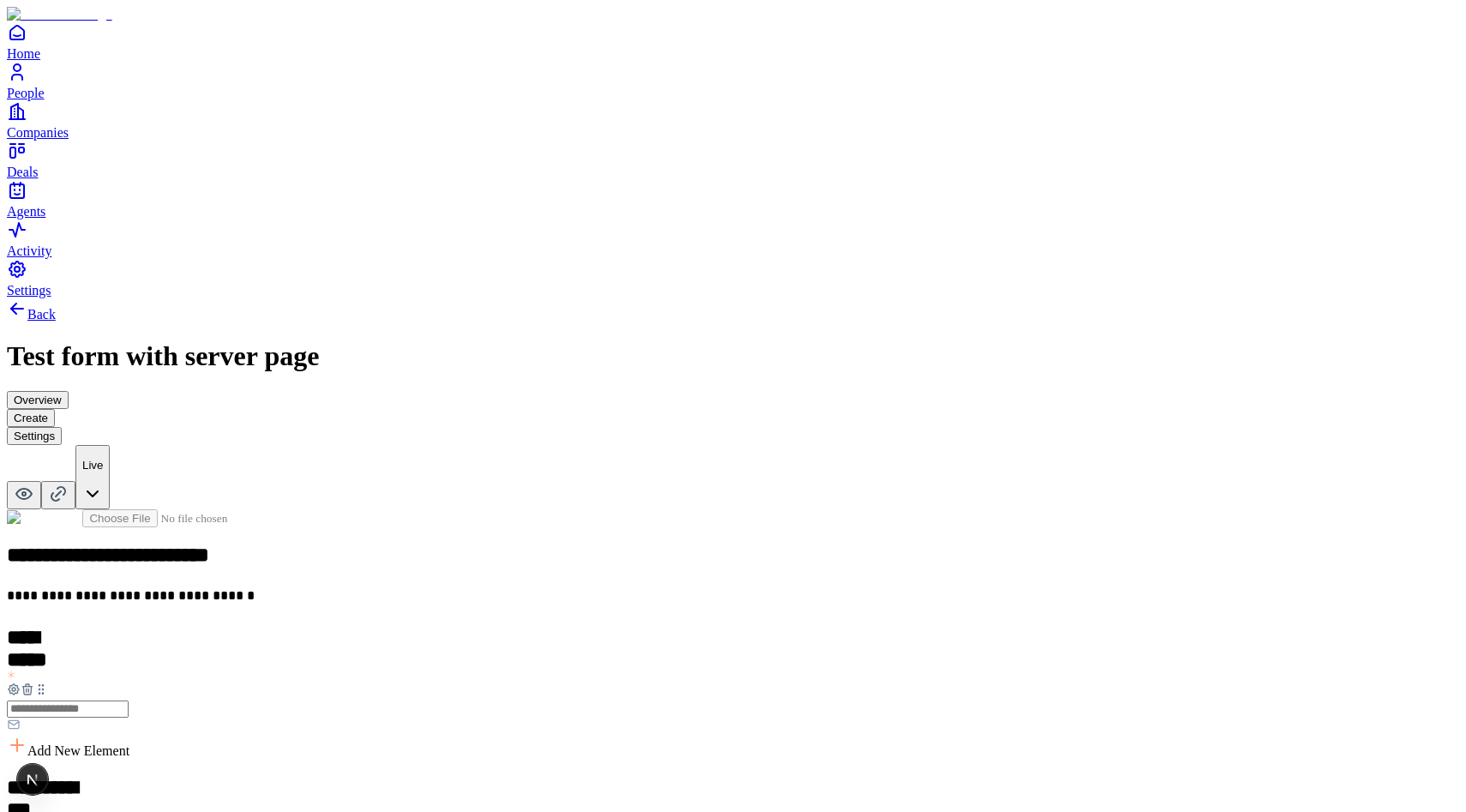
scroll to position [882, 0]
click at [34, 811] on icon at bounding box center [28, 824] width 14 height 14
click at [27, 811] on icon at bounding box center [27, 824] width 0 height 3
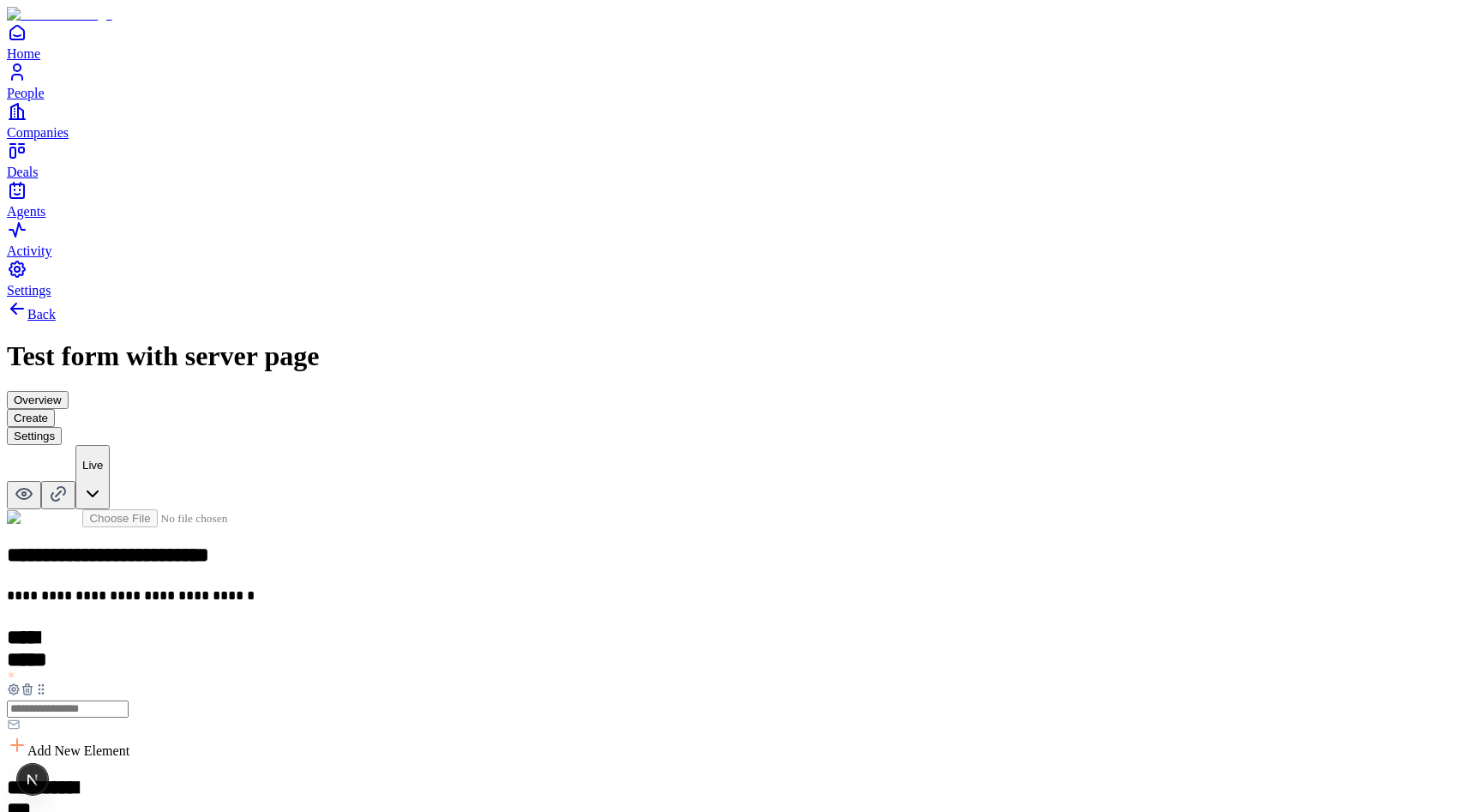
click at [34, 811] on icon at bounding box center [28, 824] width 14 height 14
click at [69, 391] on button "Overview" at bounding box center [38, 400] width 62 height 18
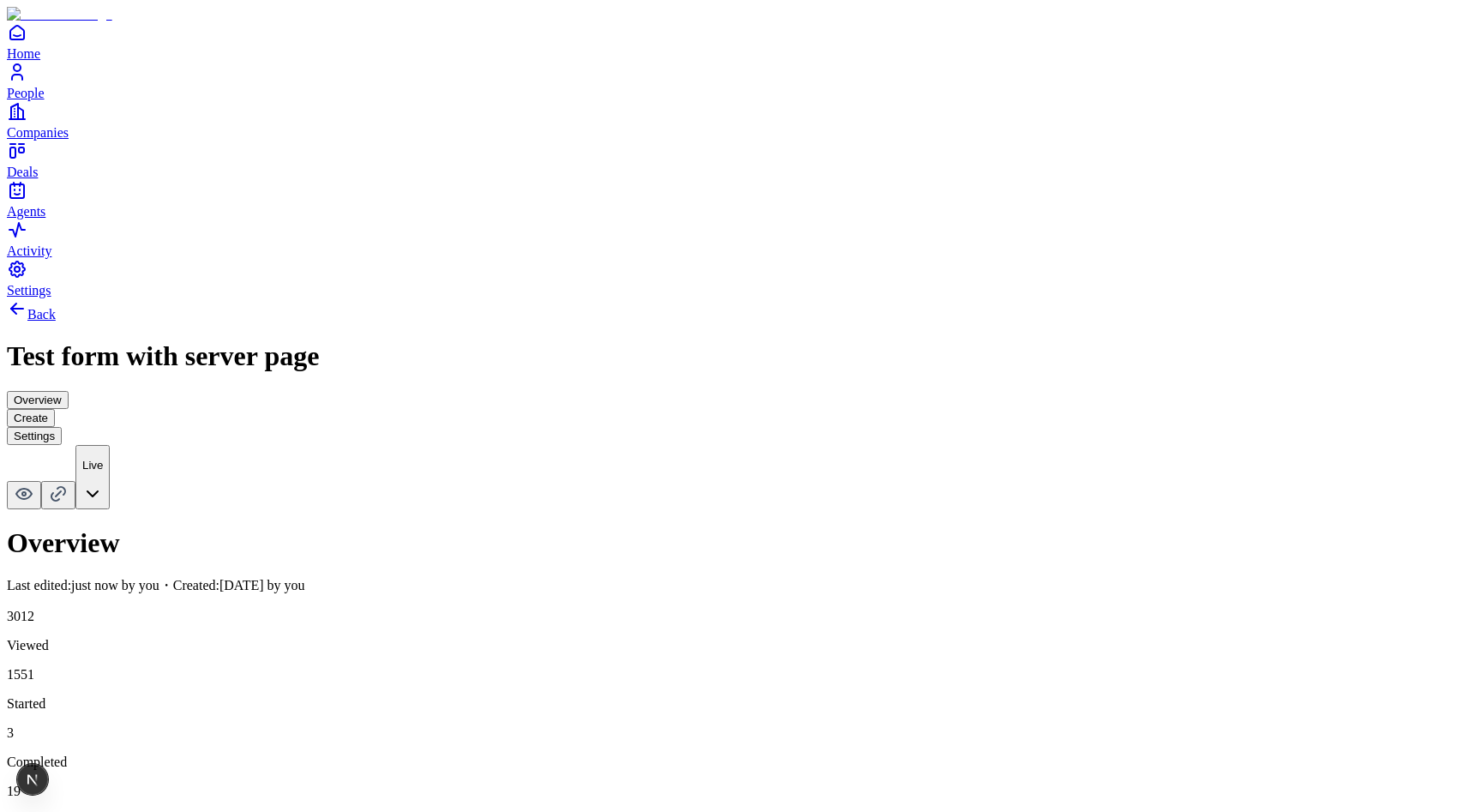
click at [55, 408] on button "Create" at bounding box center [31, 417] width 48 height 18
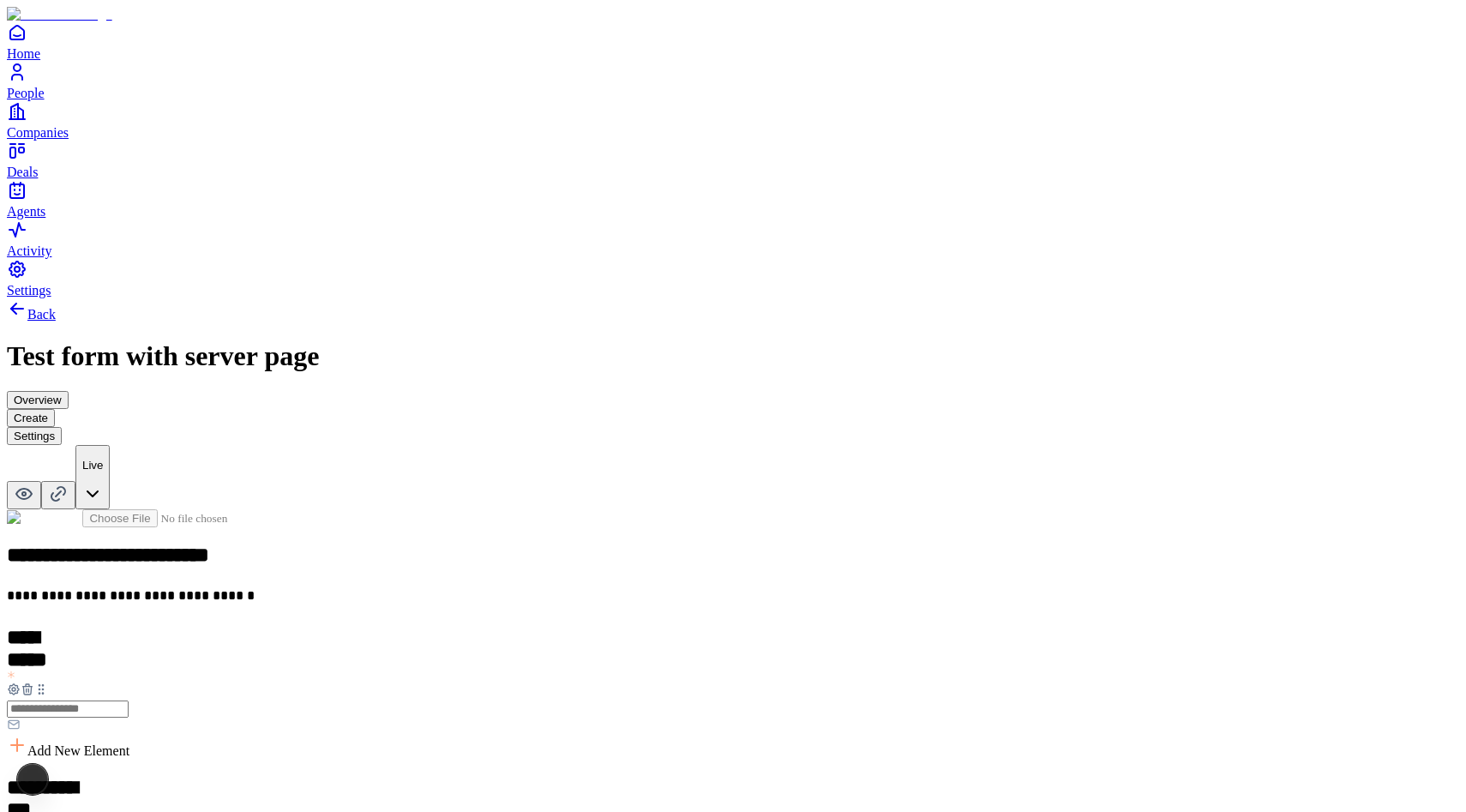
click at [62, 426] on button "Settings" at bounding box center [34, 435] width 55 height 18
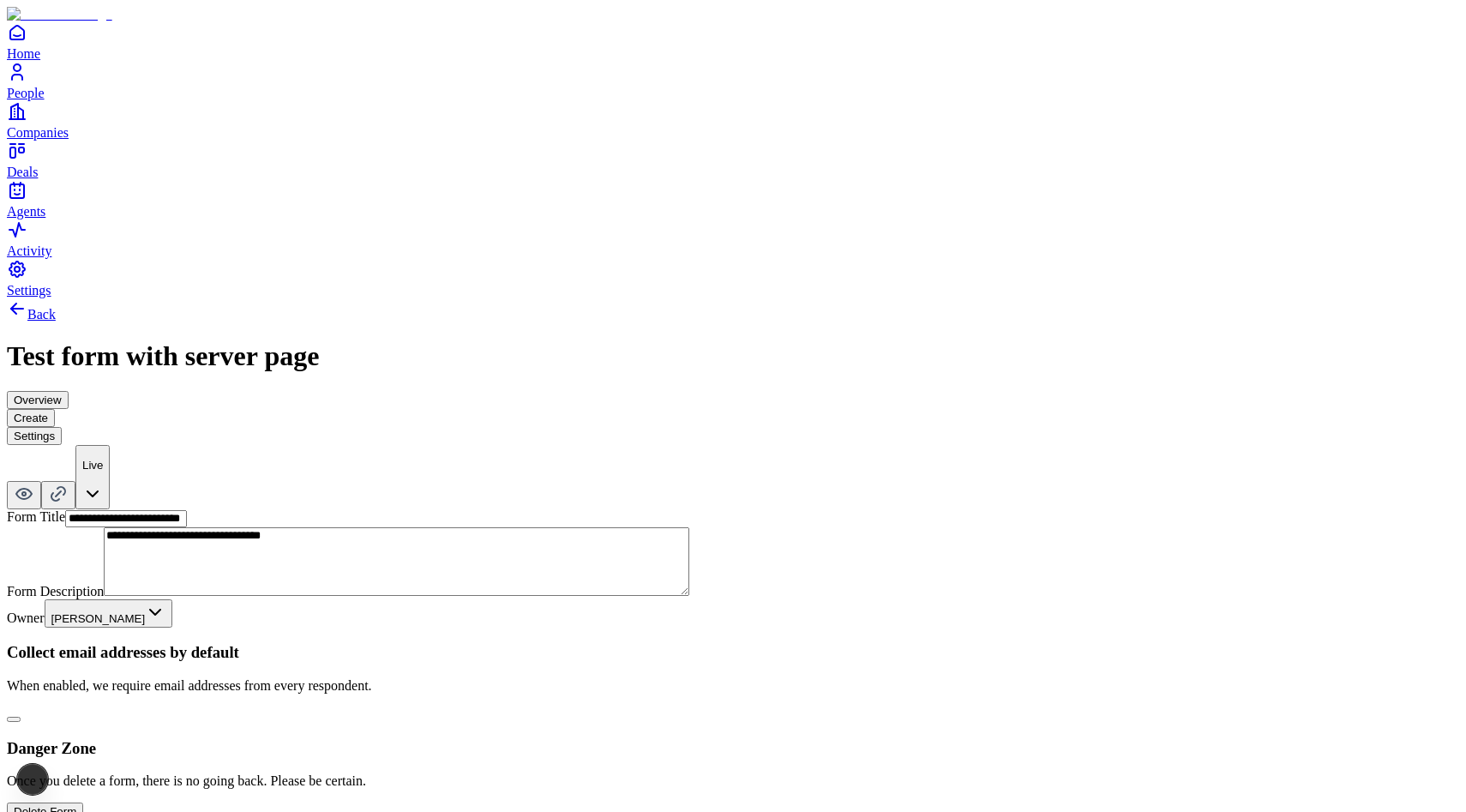
click at [55, 408] on button "Create" at bounding box center [31, 417] width 48 height 18
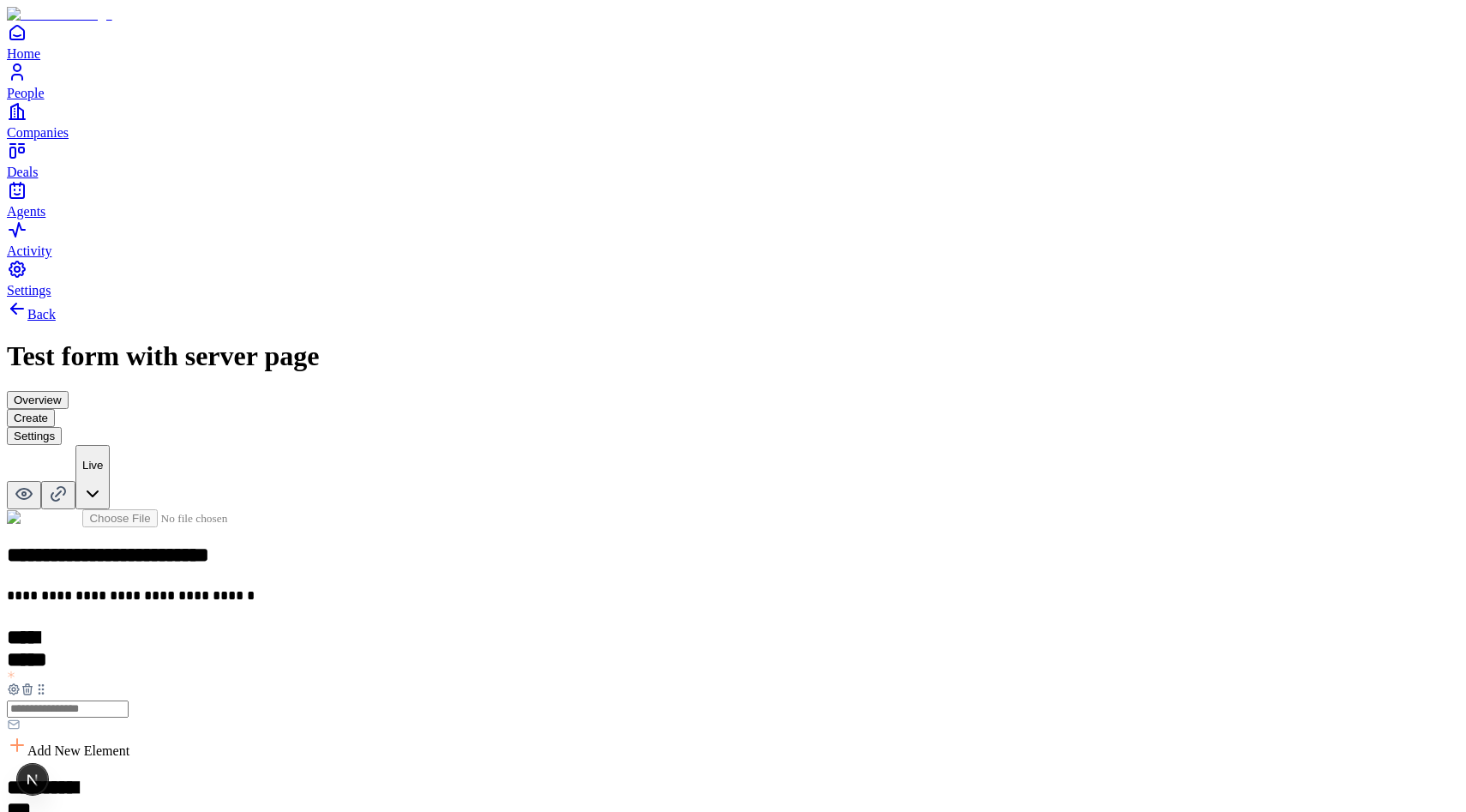
click at [34, 811] on icon at bounding box center [28, 824] width 14 height 14
click at [31, 811] on icon at bounding box center [27, 825] width 8 height 8
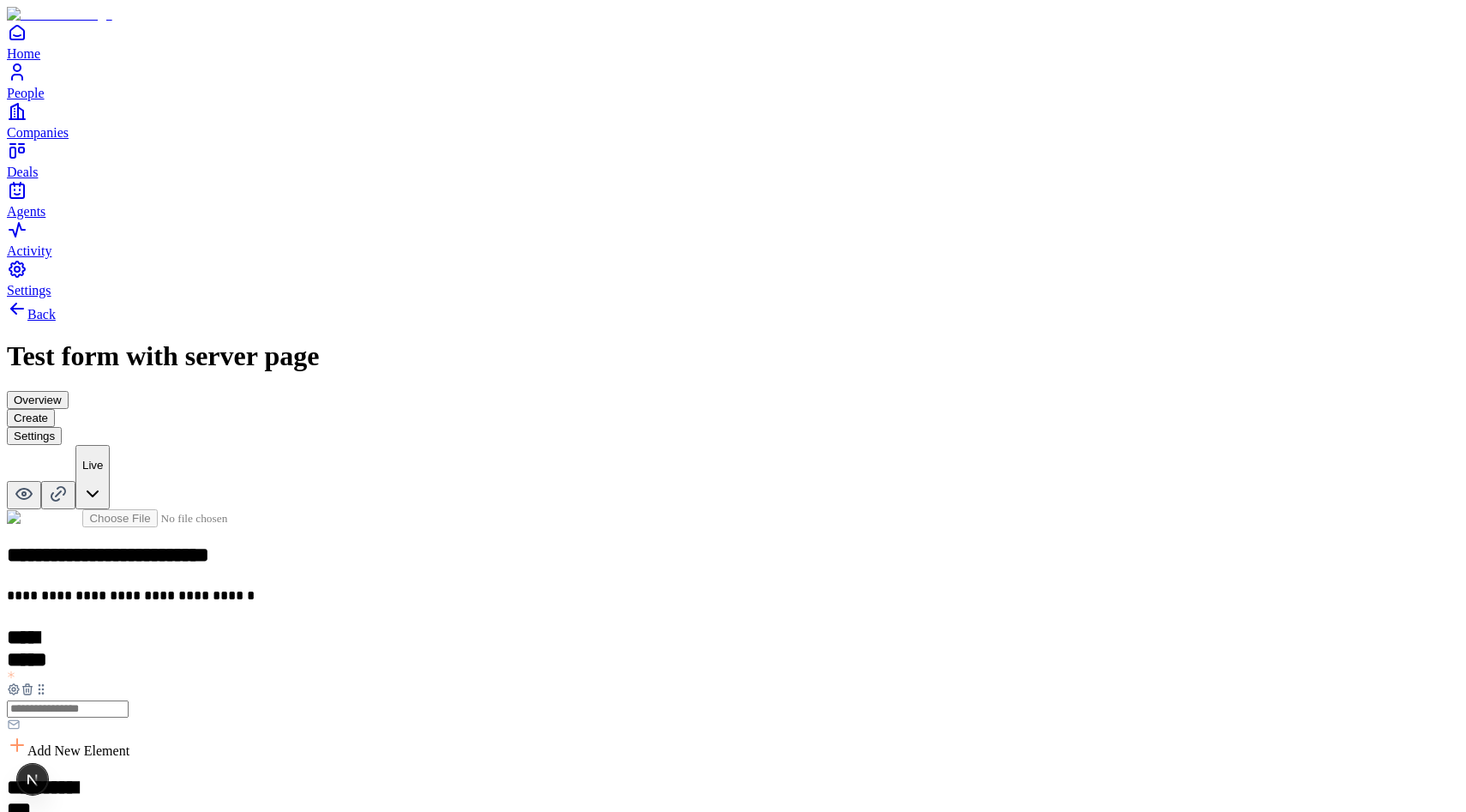
click at [31, 811] on icon at bounding box center [27, 825] width 8 height 8
drag, startPoint x: 517, startPoint y: 618, endPoint x: 504, endPoint y: 486, distance: 132.6
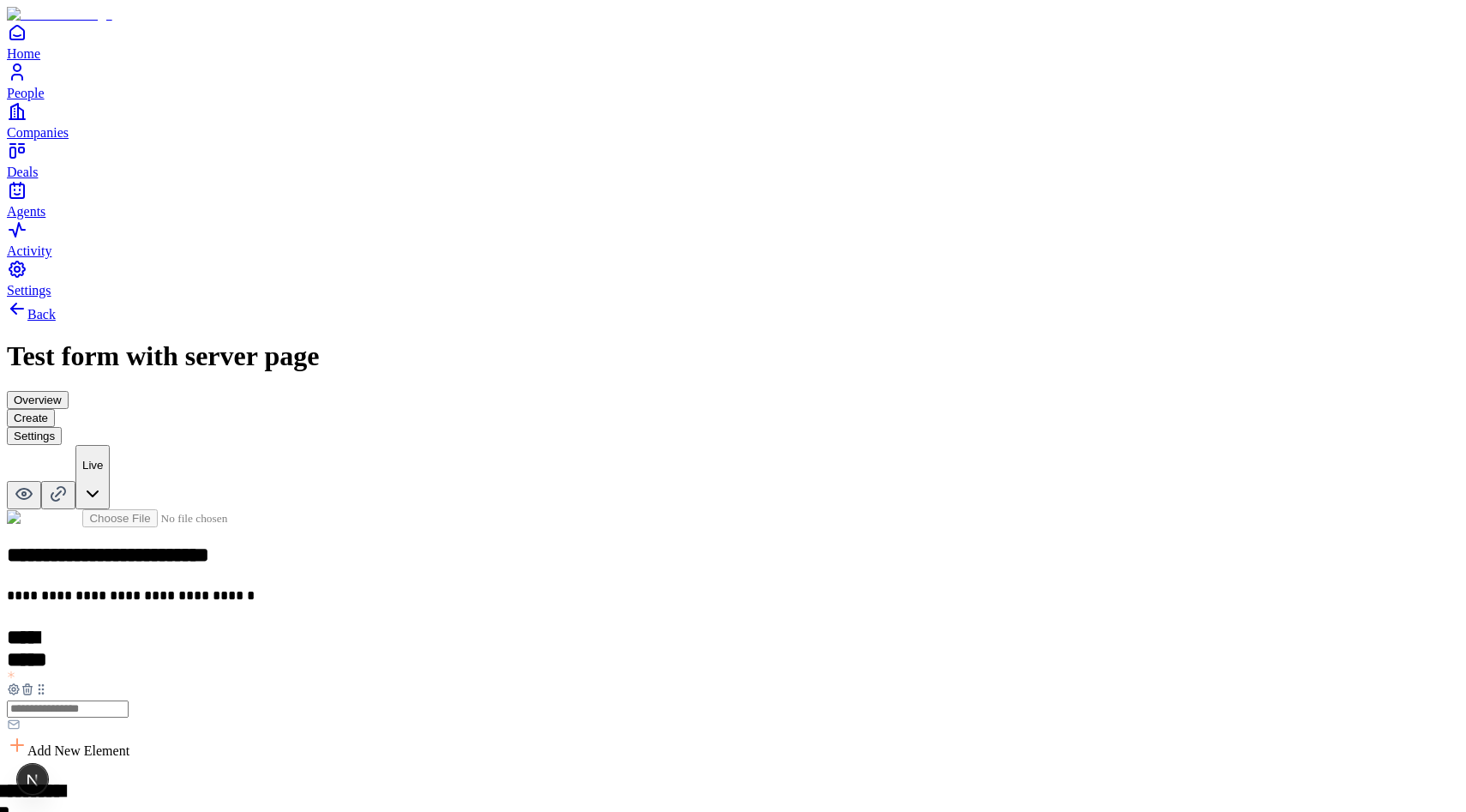
click at [35, 811] on icon at bounding box center [28, 827] width 14 height 14
click at [27, 811] on icon at bounding box center [27, 824] width 0 height 3
click at [31, 811] on icon at bounding box center [27, 825] width 8 height 8
click at [69, 391] on button "Overview" at bounding box center [38, 400] width 62 height 18
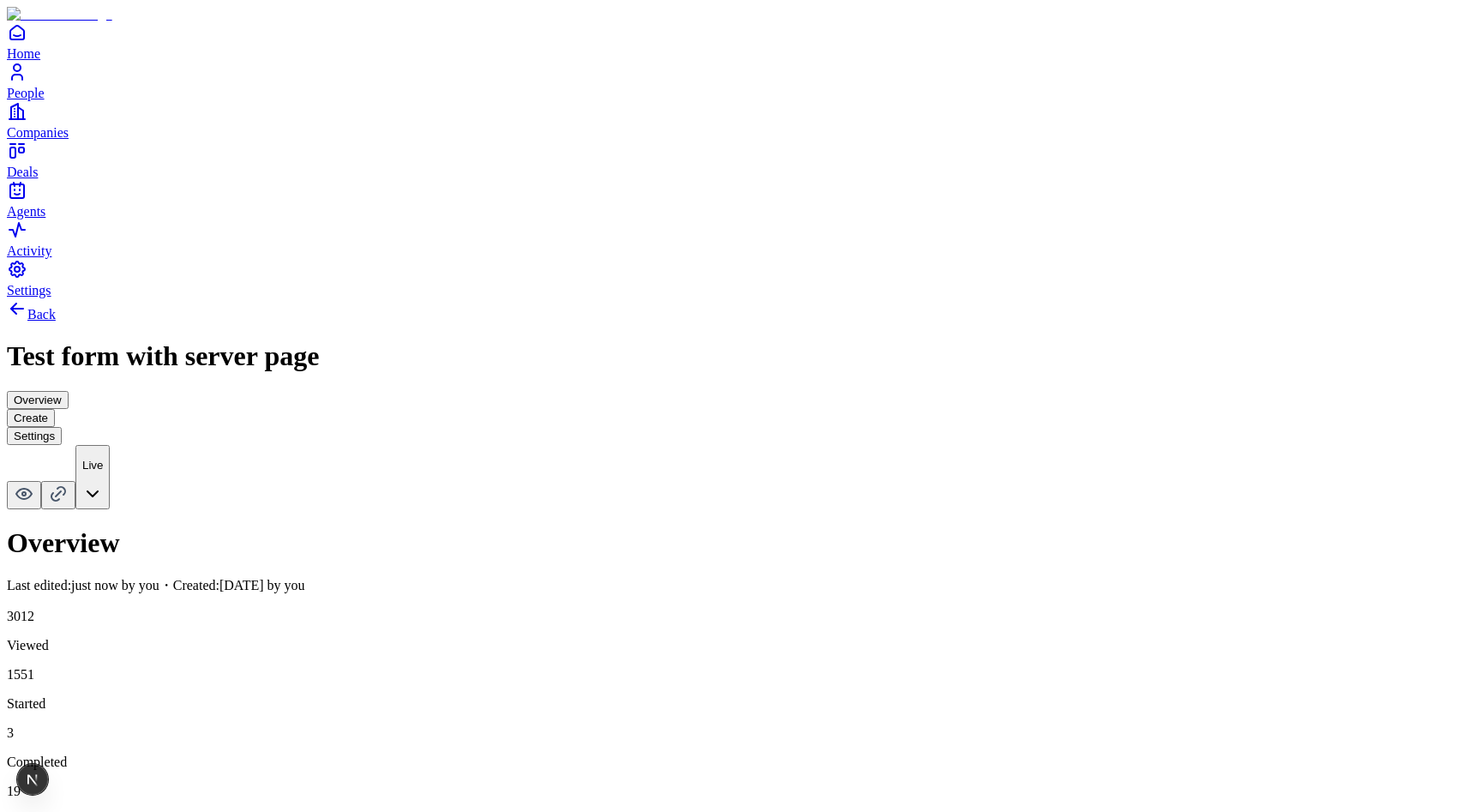
click at [55, 408] on button "Create" at bounding box center [31, 417] width 48 height 18
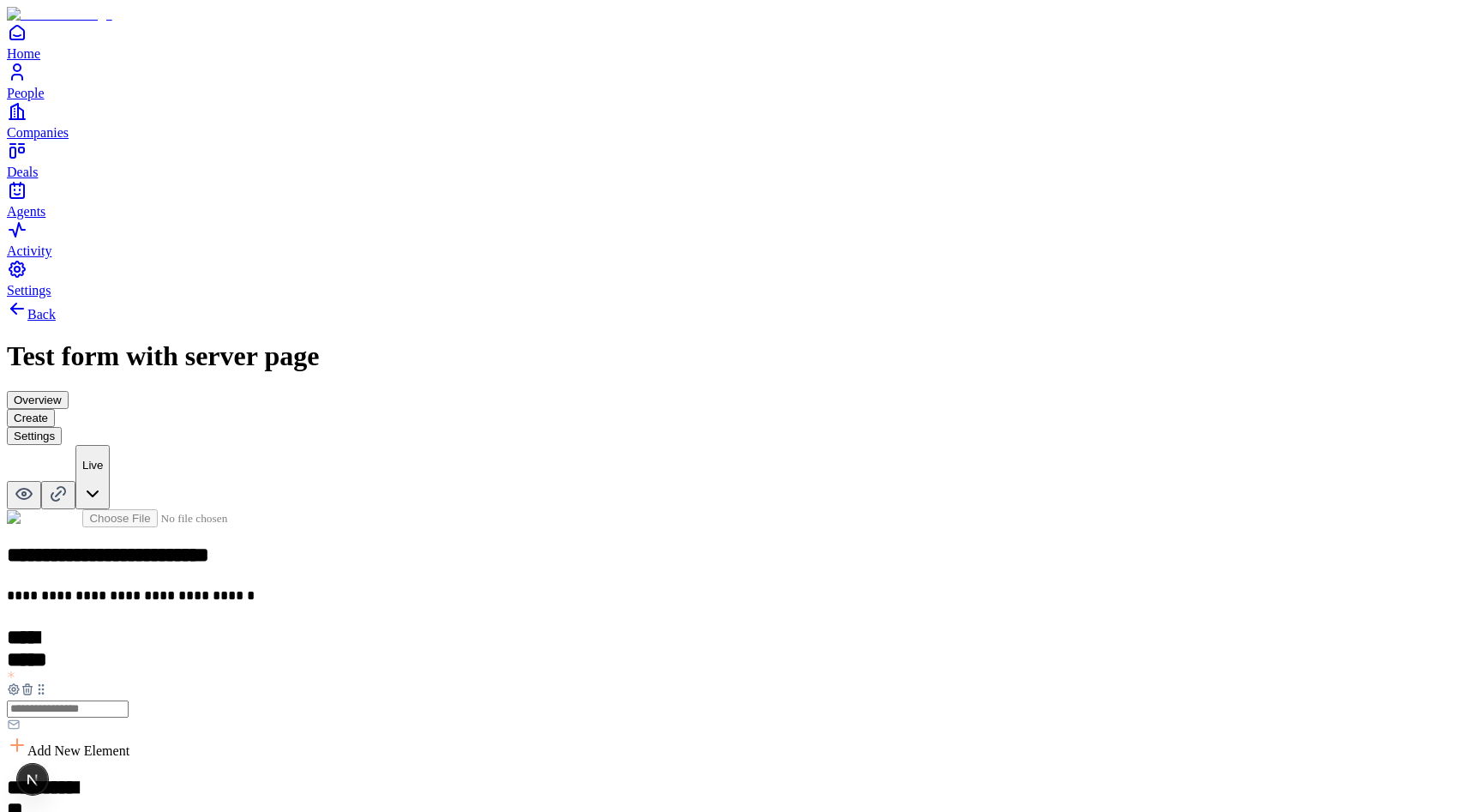
click at [62, 426] on button "Settings" at bounding box center [34, 435] width 55 height 18
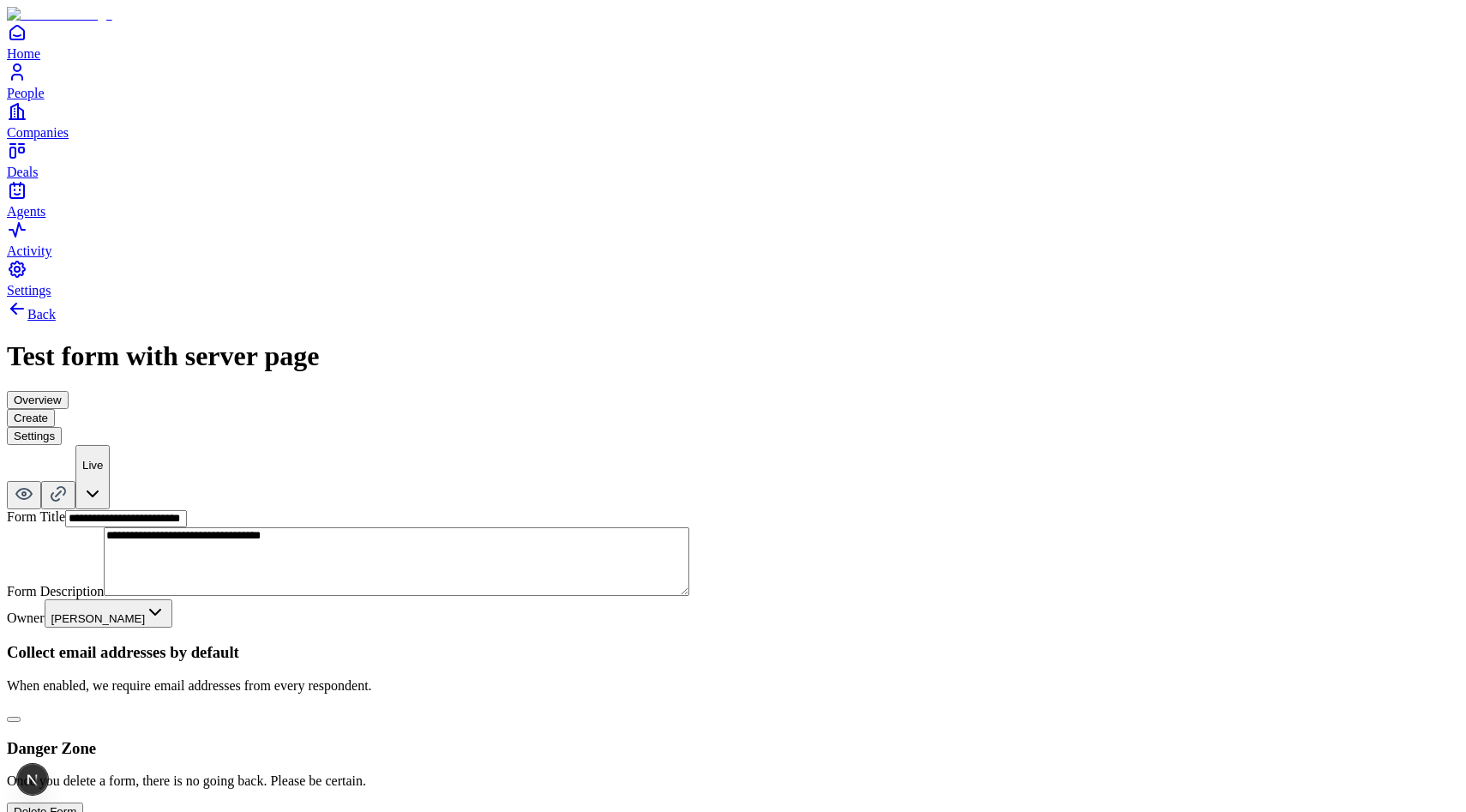
click at [55, 408] on button "Create" at bounding box center [31, 417] width 48 height 18
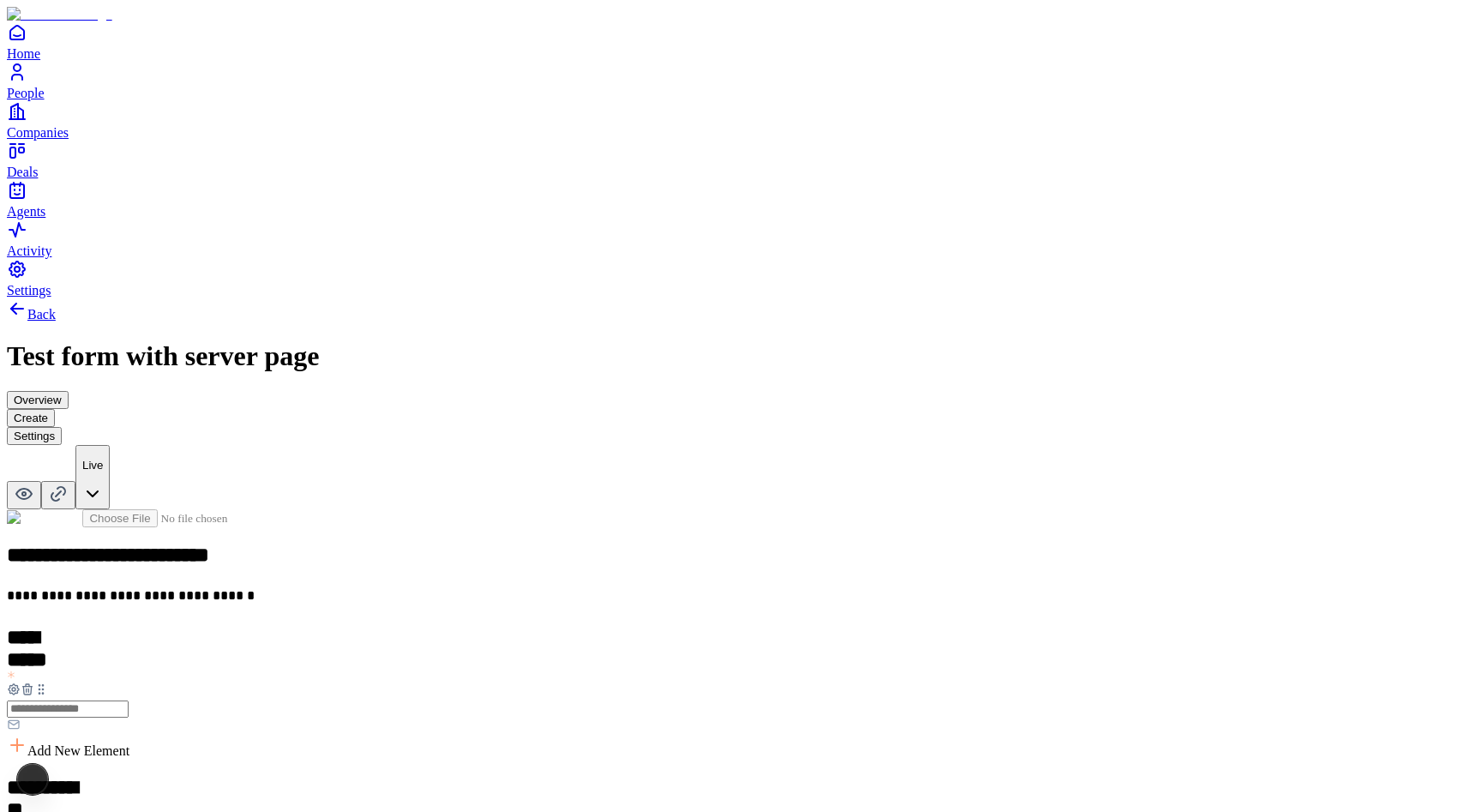
click at [69, 391] on button "Overview" at bounding box center [38, 400] width 62 height 18
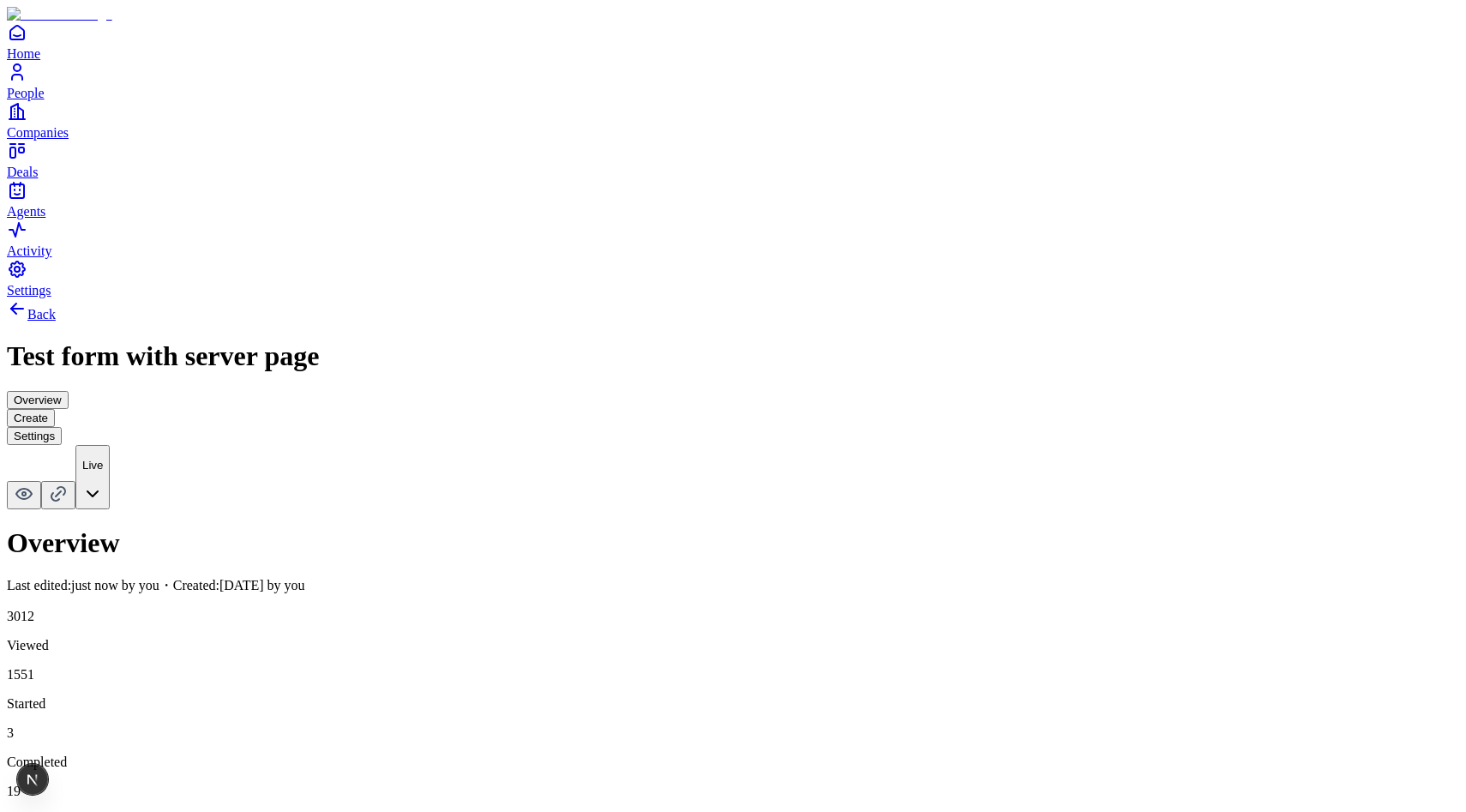
click at [55, 408] on button "Create" at bounding box center [31, 417] width 48 height 18
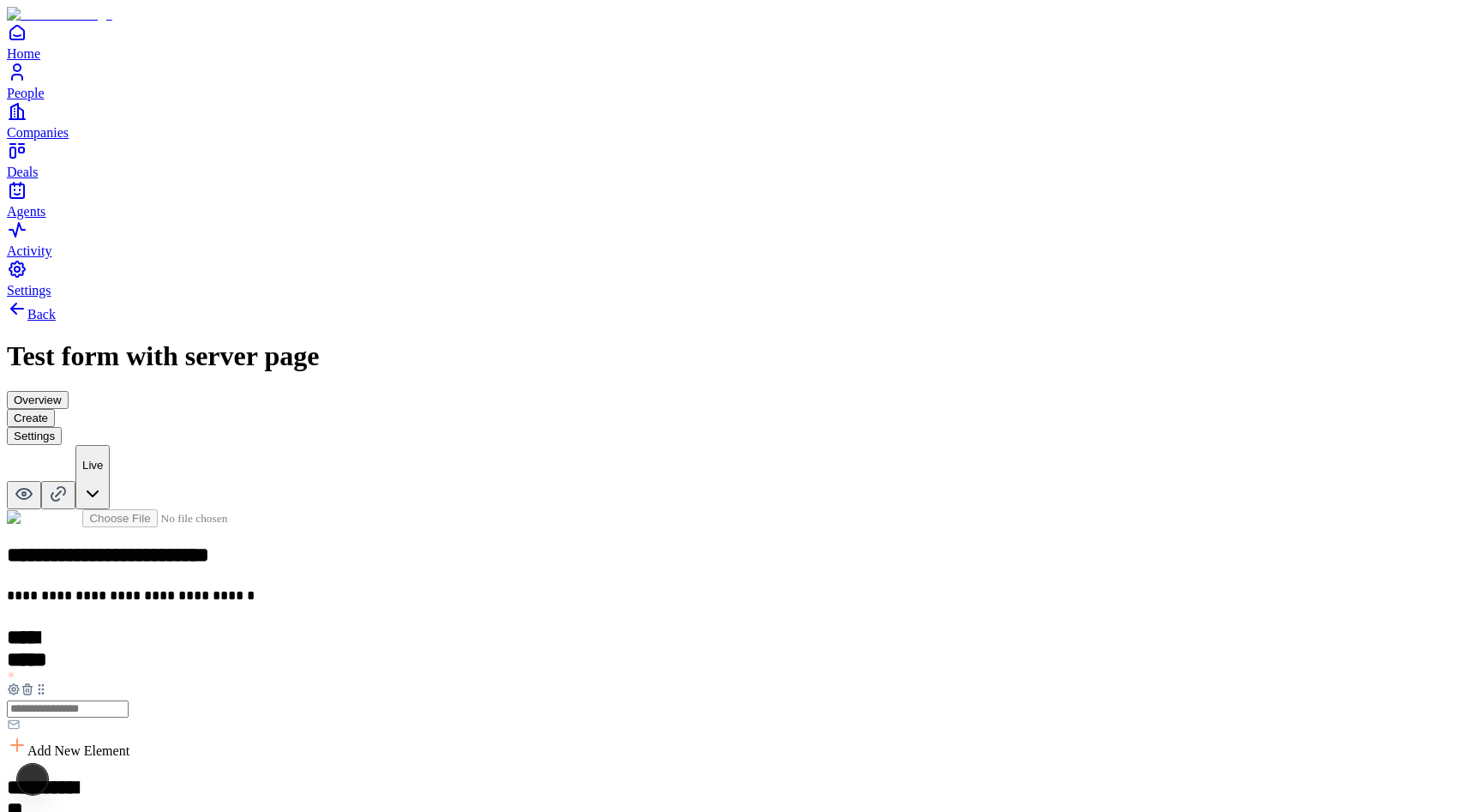
click at [62, 426] on button "Settings" at bounding box center [34, 435] width 55 height 18
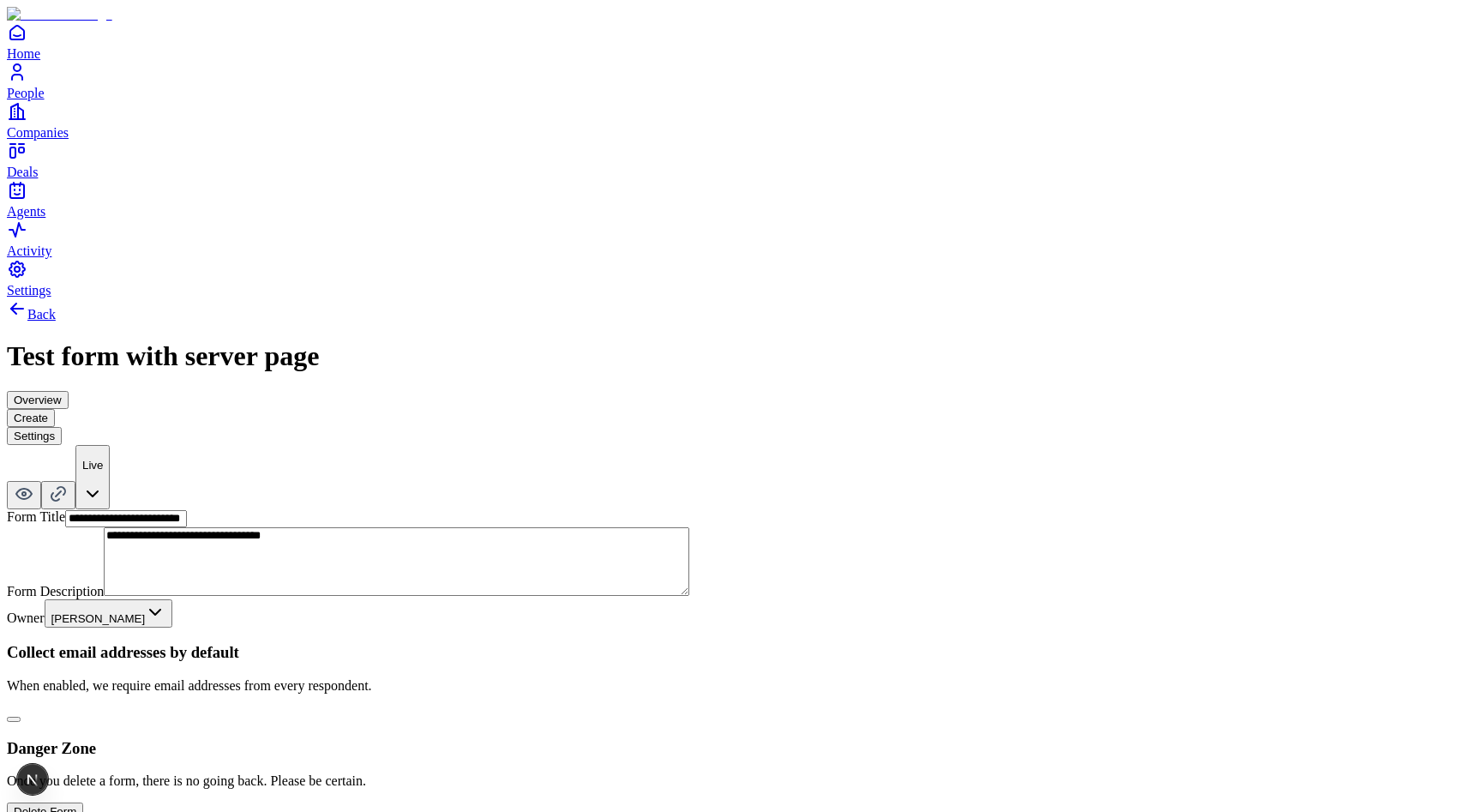
click at [55, 408] on button "Create" at bounding box center [31, 417] width 48 height 18
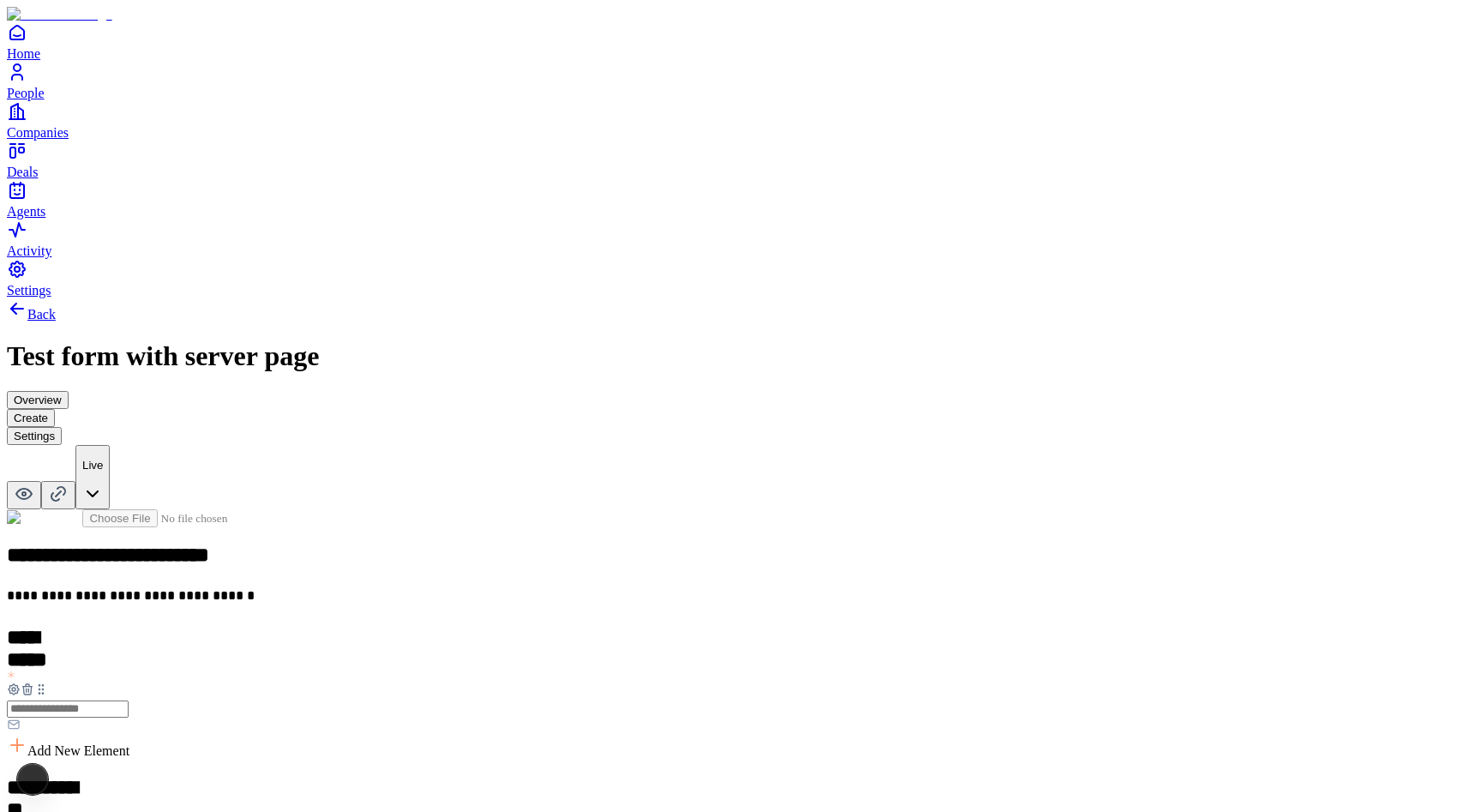
click at [69, 391] on button "Overview" at bounding box center [38, 400] width 62 height 18
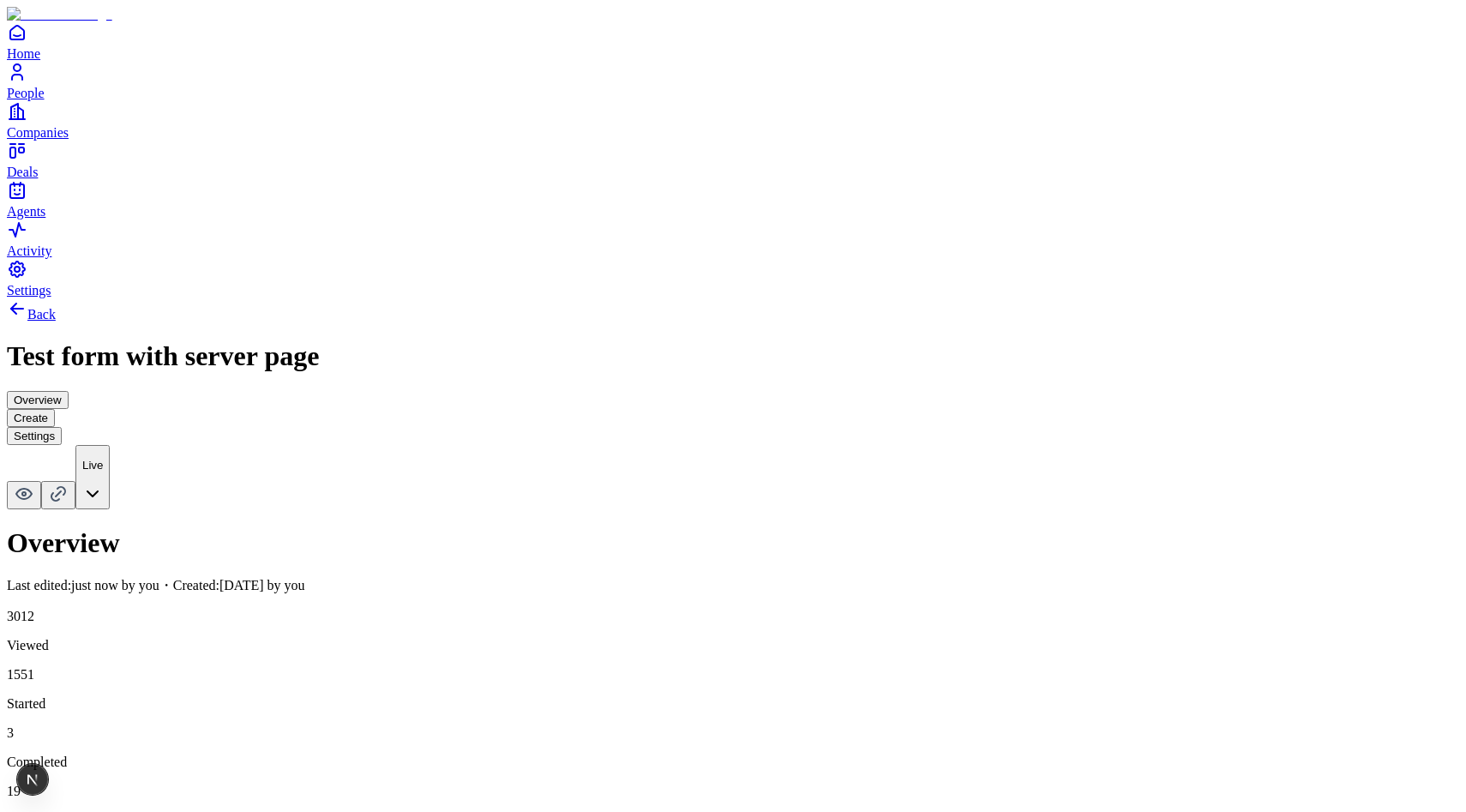
click at [55, 408] on button "Create" at bounding box center [31, 417] width 48 height 18
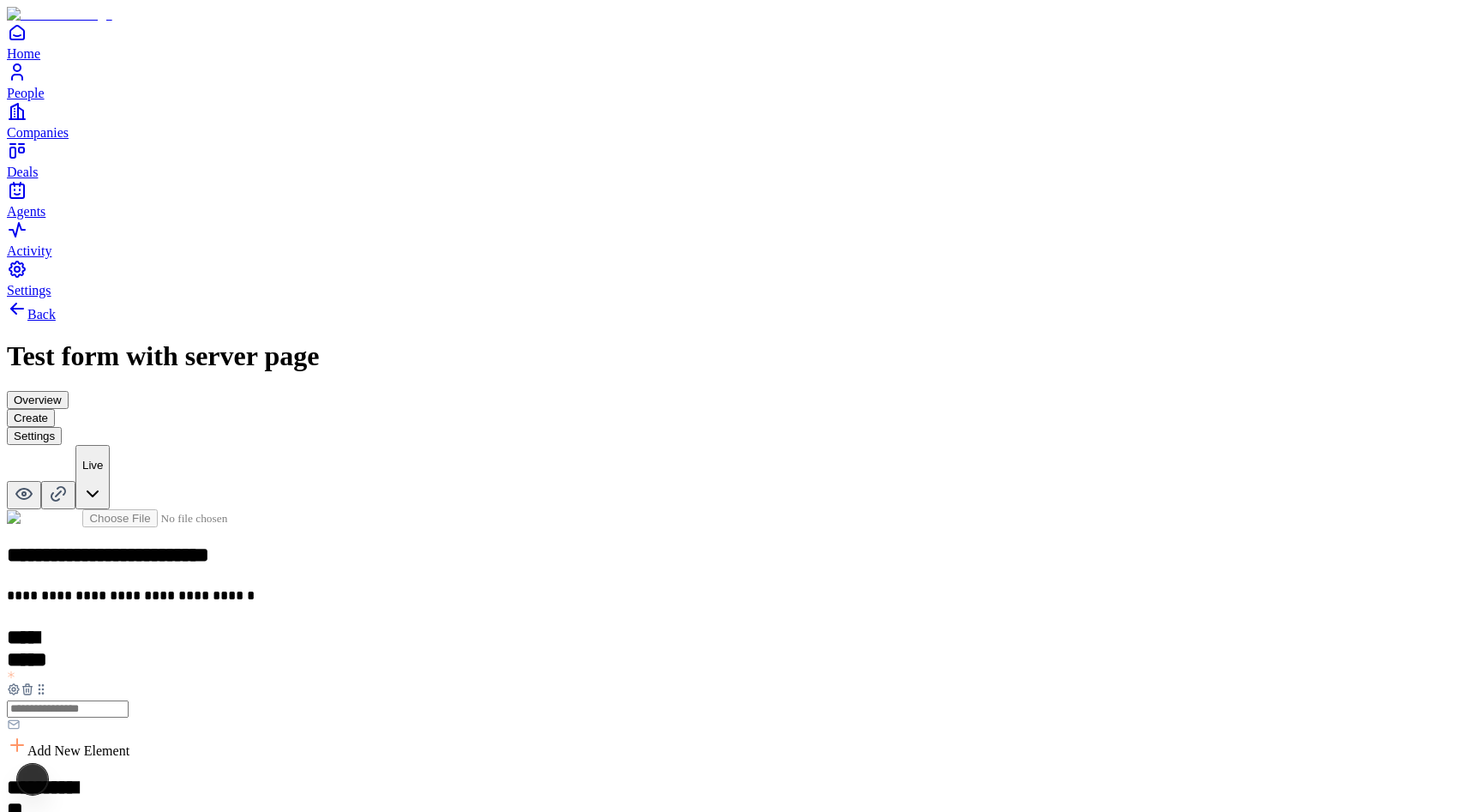
click at [854, 391] on div "Overview Create Settings" at bounding box center [733, 417] width 1452 height 54
click at [62, 426] on button "Settings" at bounding box center [34, 435] width 55 height 18
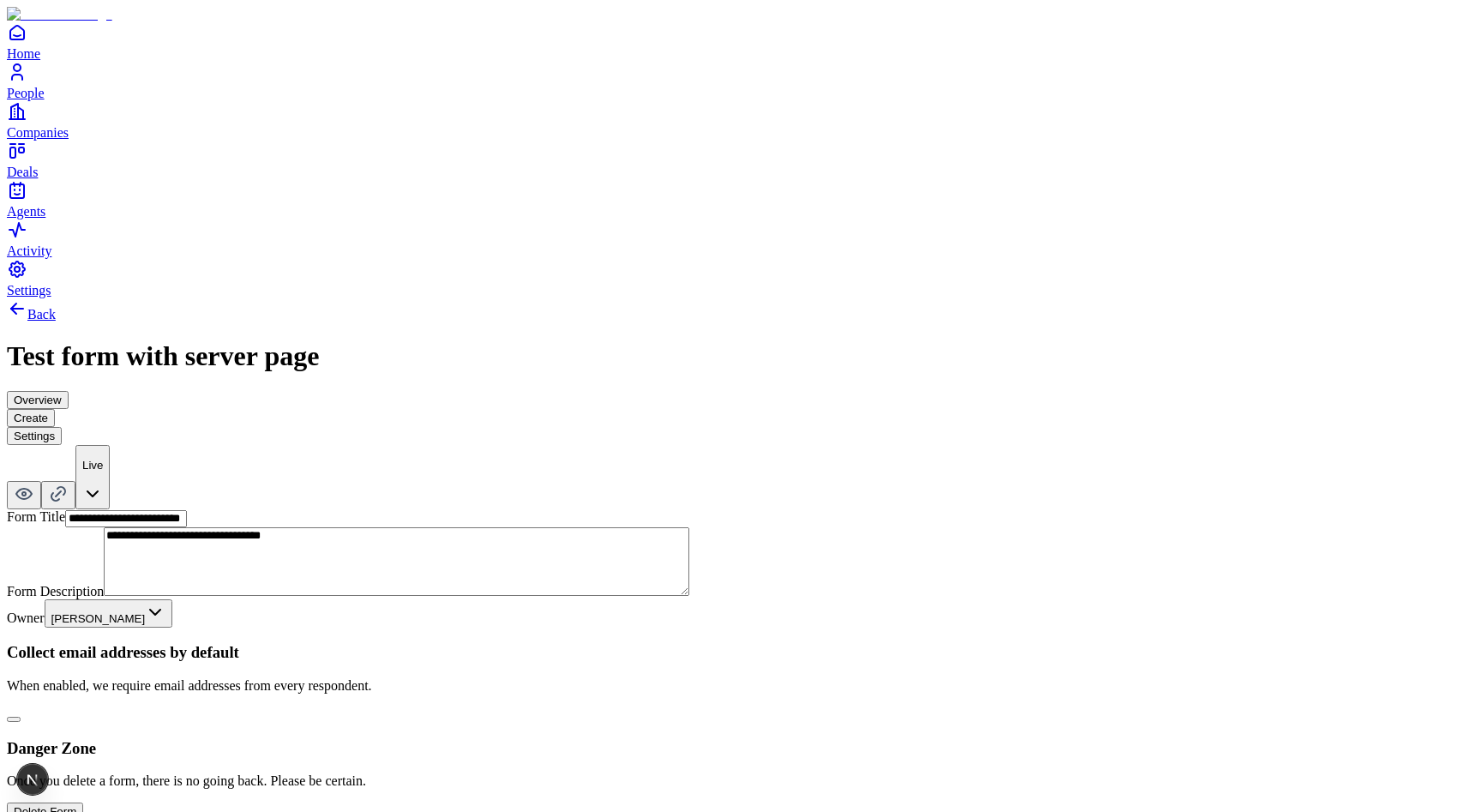
click at [55, 408] on button "Create" at bounding box center [31, 417] width 48 height 18
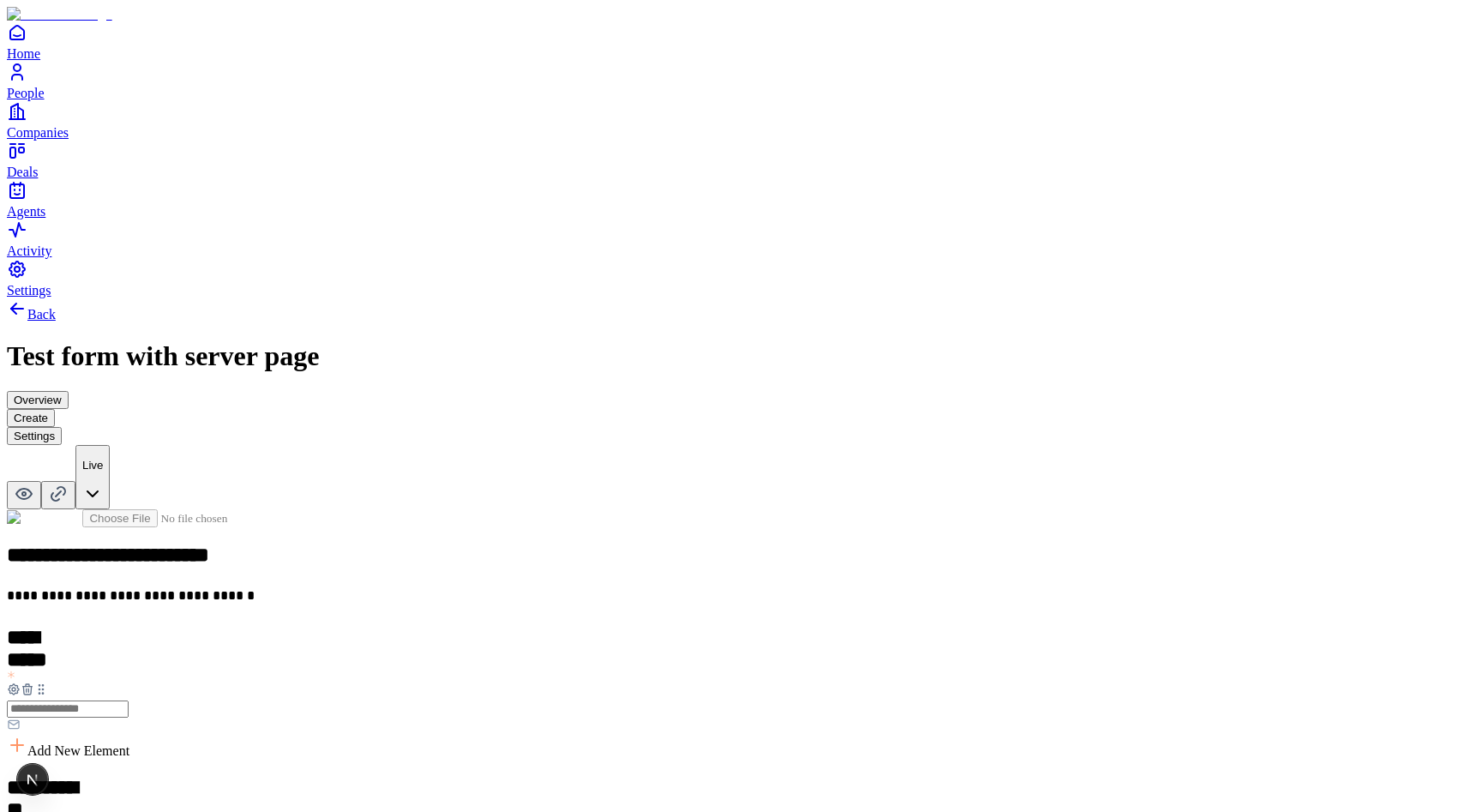
click at [69, 391] on button "Overview" at bounding box center [38, 400] width 62 height 18
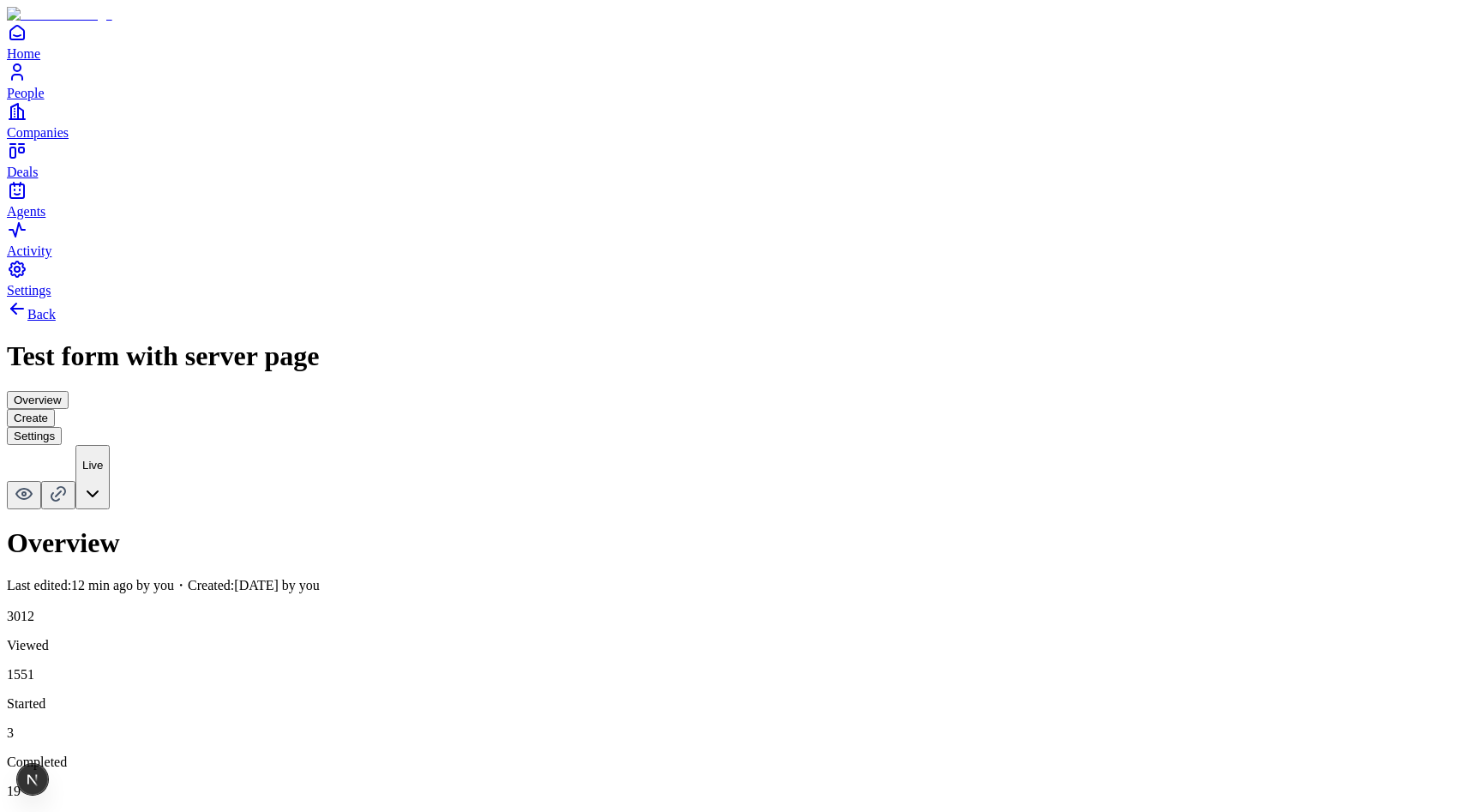
click at [55, 408] on button "Create" at bounding box center [31, 417] width 48 height 18
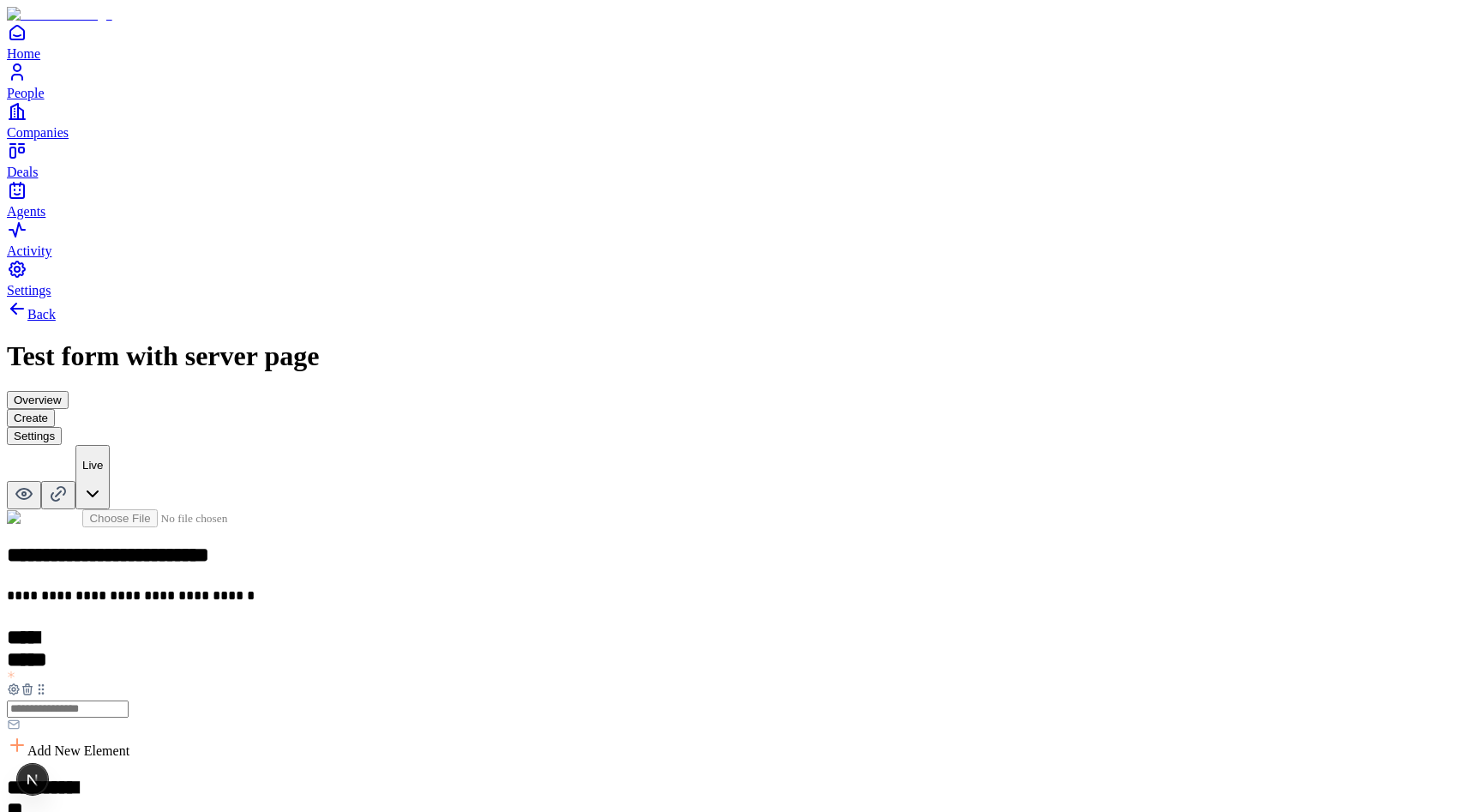
click at [69, 391] on button "Overview" at bounding box center [38, 400] width 62 height 18
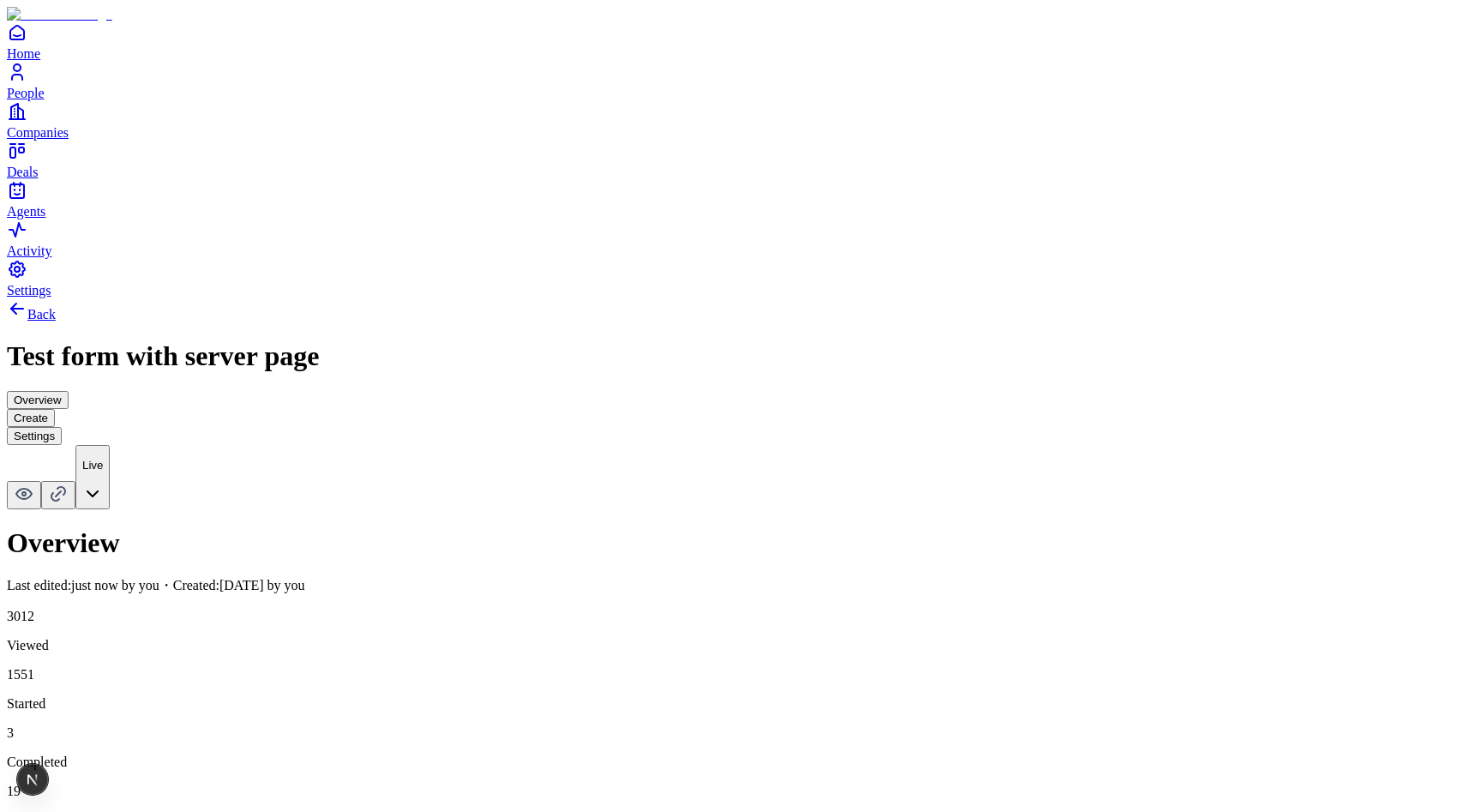
click at [55, 408] on button "Create" at bounding box center [31, 417] width 48 height 18
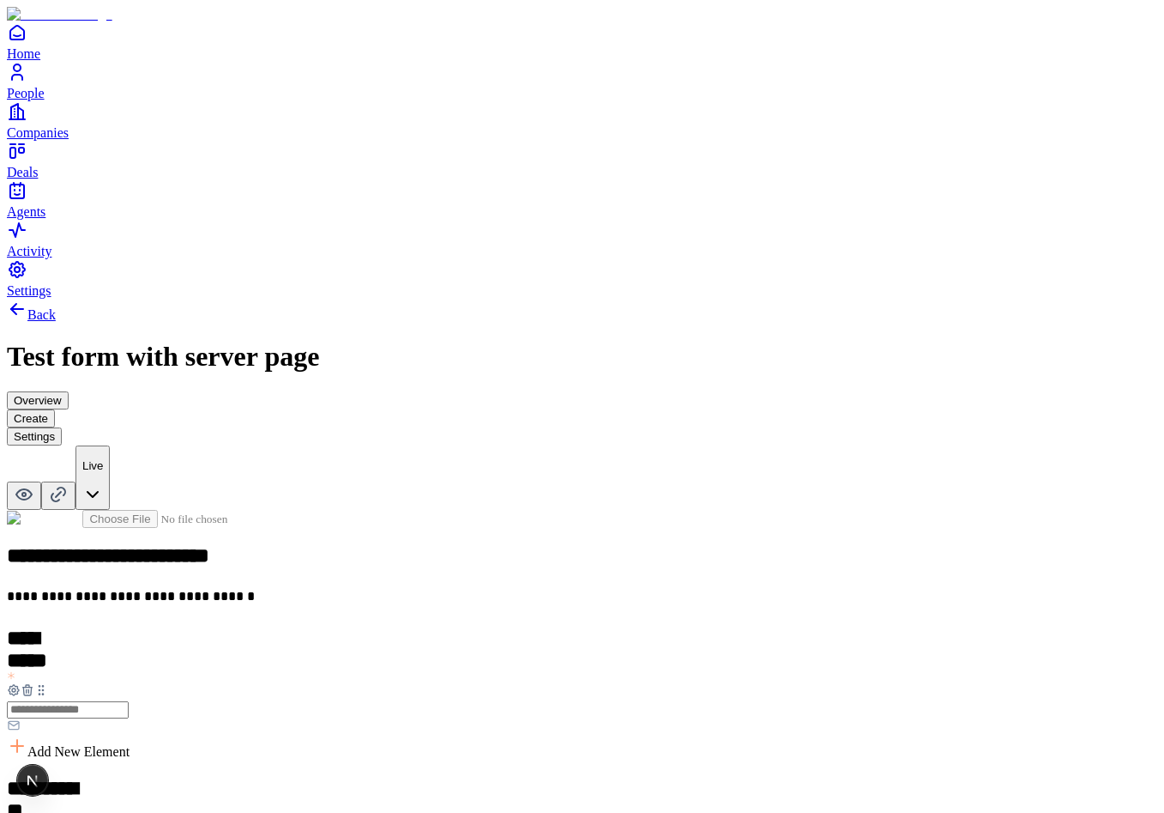
click at [69, 391] on button "Overview" at bounding box center [38, 400] width 62 height 18
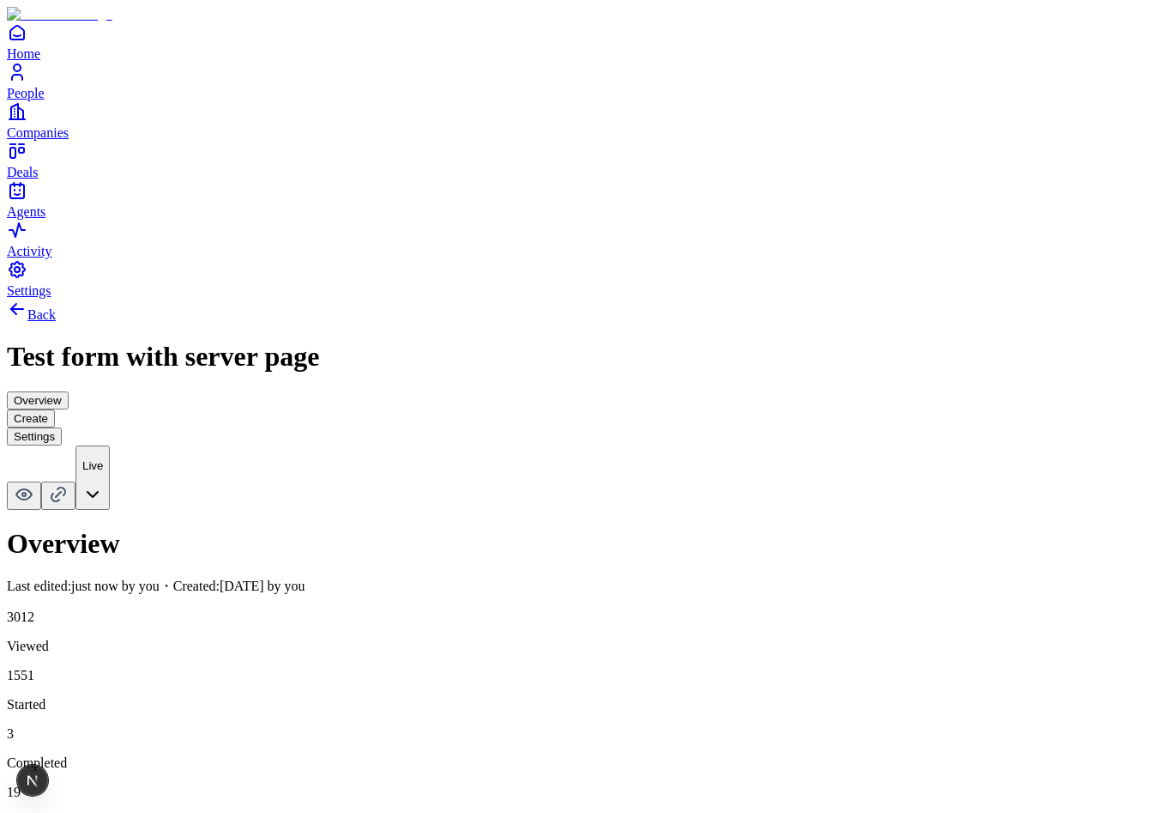
click at [55, 409] on button "Create" at bounding box center [31, 418] width 48 height 18
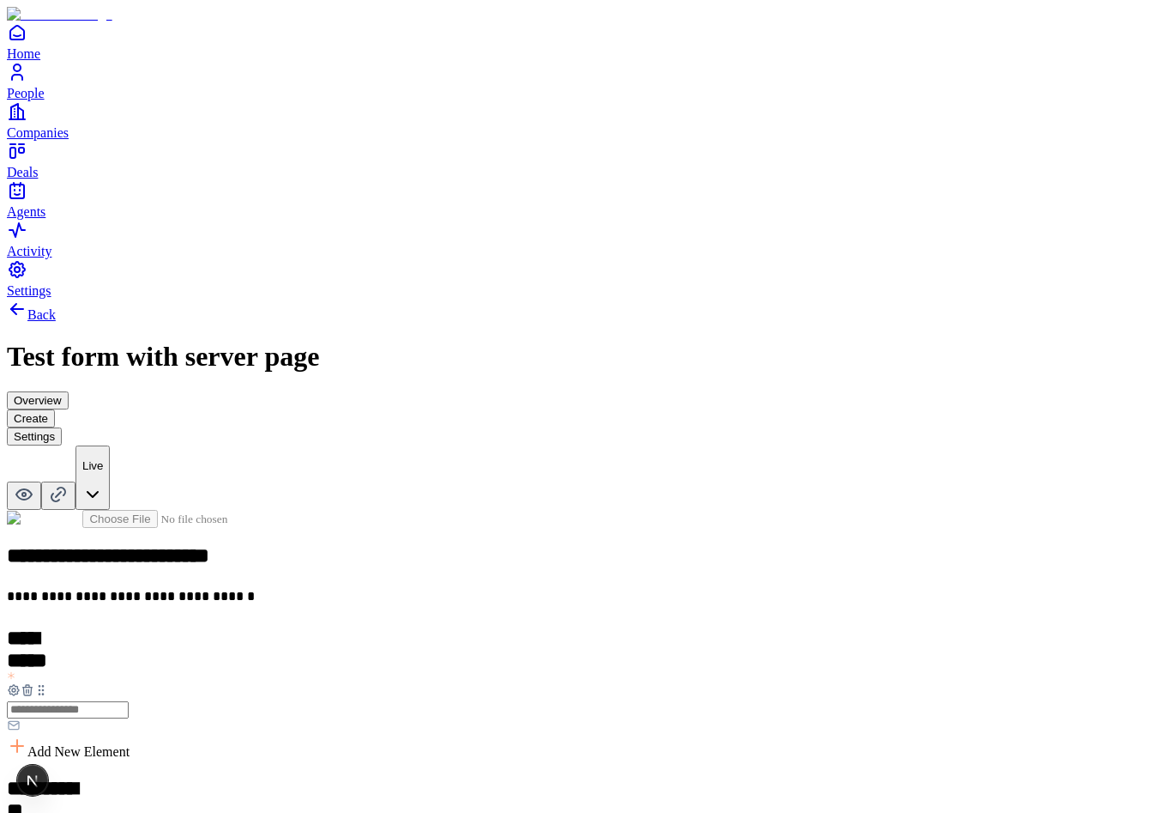
click at [69, 391] on button "Overview" at bounding box center [38, 400] width 62 height 18
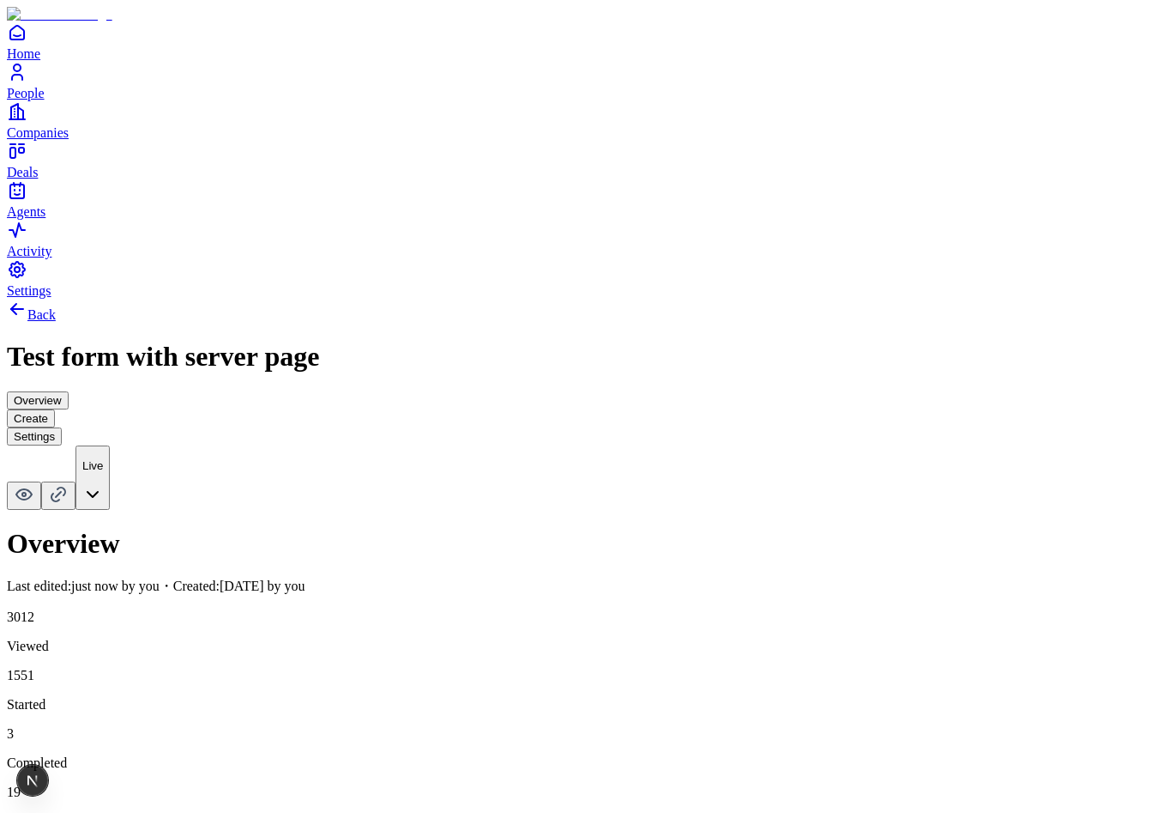
click at [685, 391] on div "Overview Create Settings" at bounding box center [582, 418] width 1151 height 54
click at [62, 427] on button "Settings" at bounding box center [34, 436] width 55 height 18
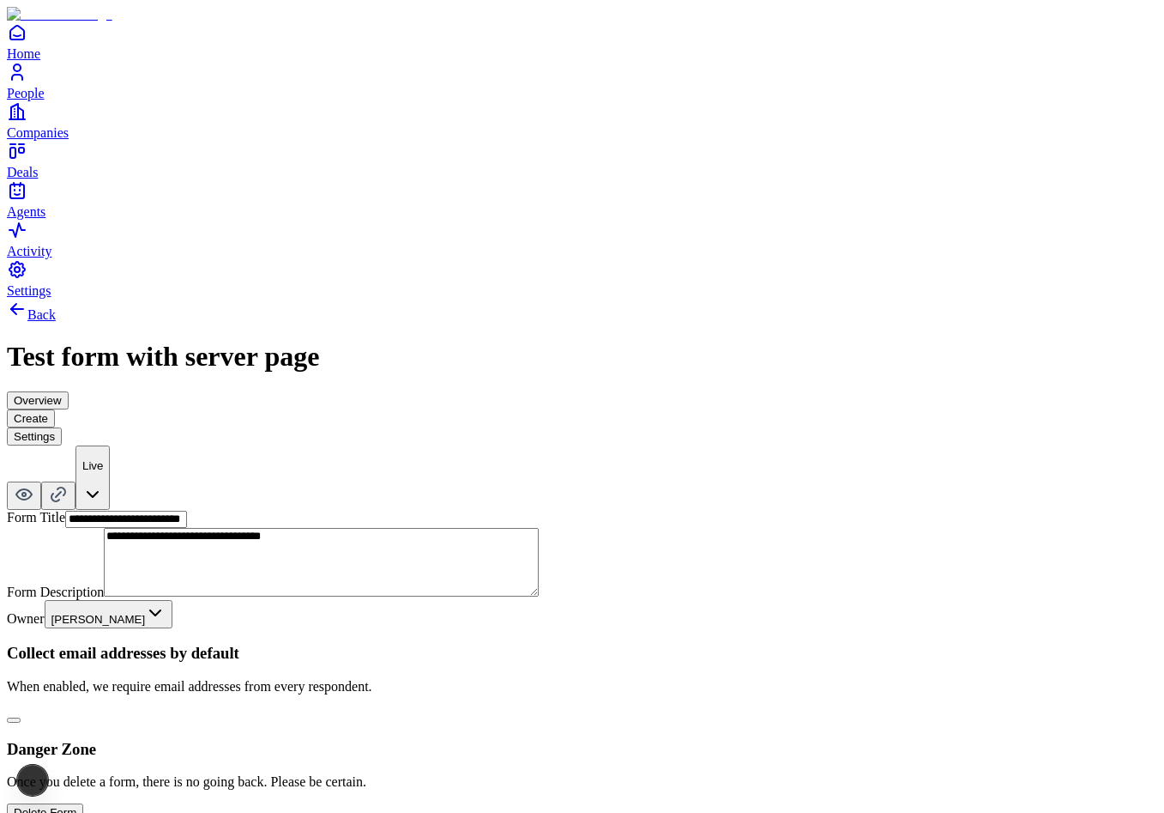
click at [55, 409] on button "Create" at bounding box center [31, 418] width 48 height 18
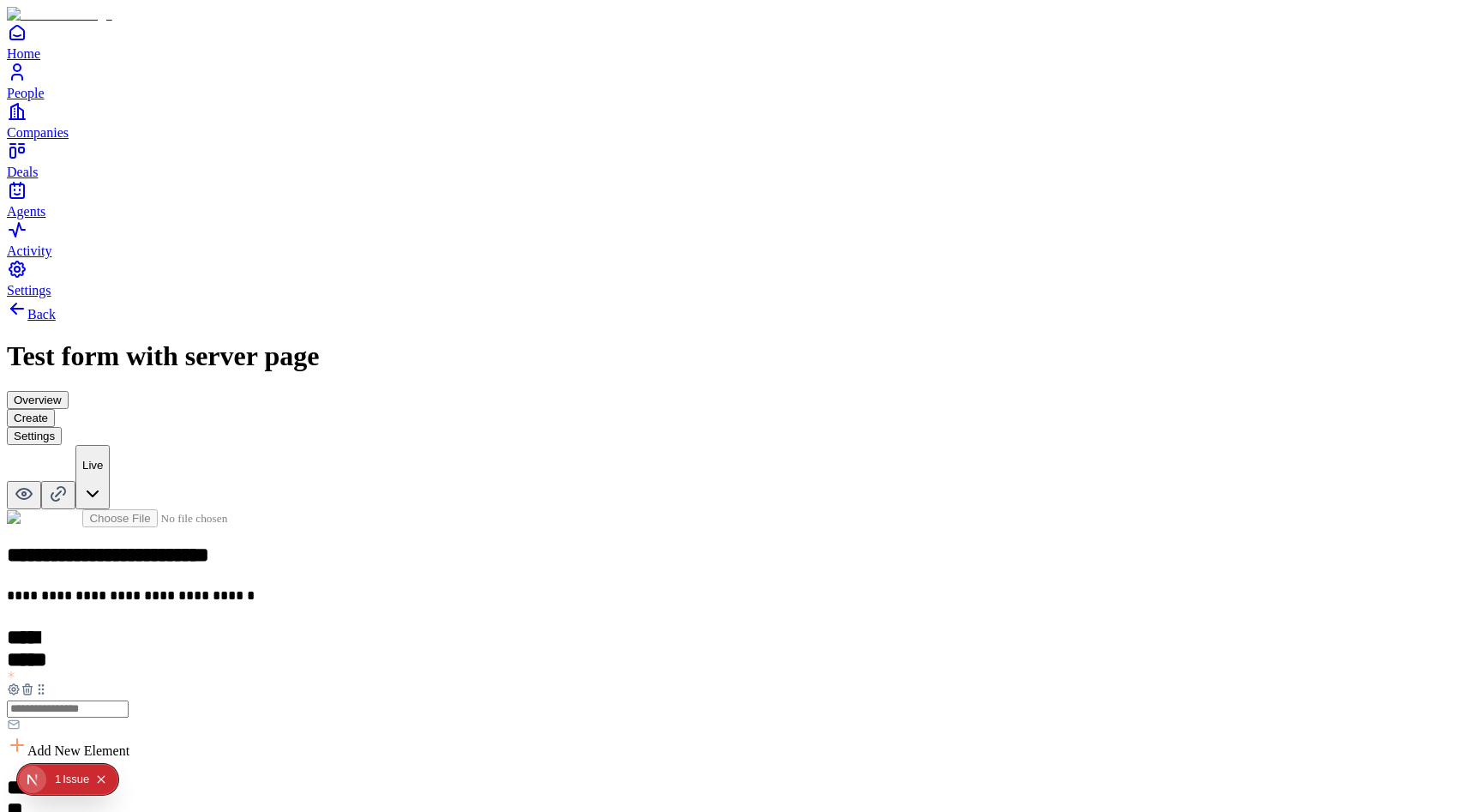
click at [69, 774] on div "Issue" at bounding box center [76, 778] width 27 height 31
